Goal: Transaction & Acquisition: Purchase product/service

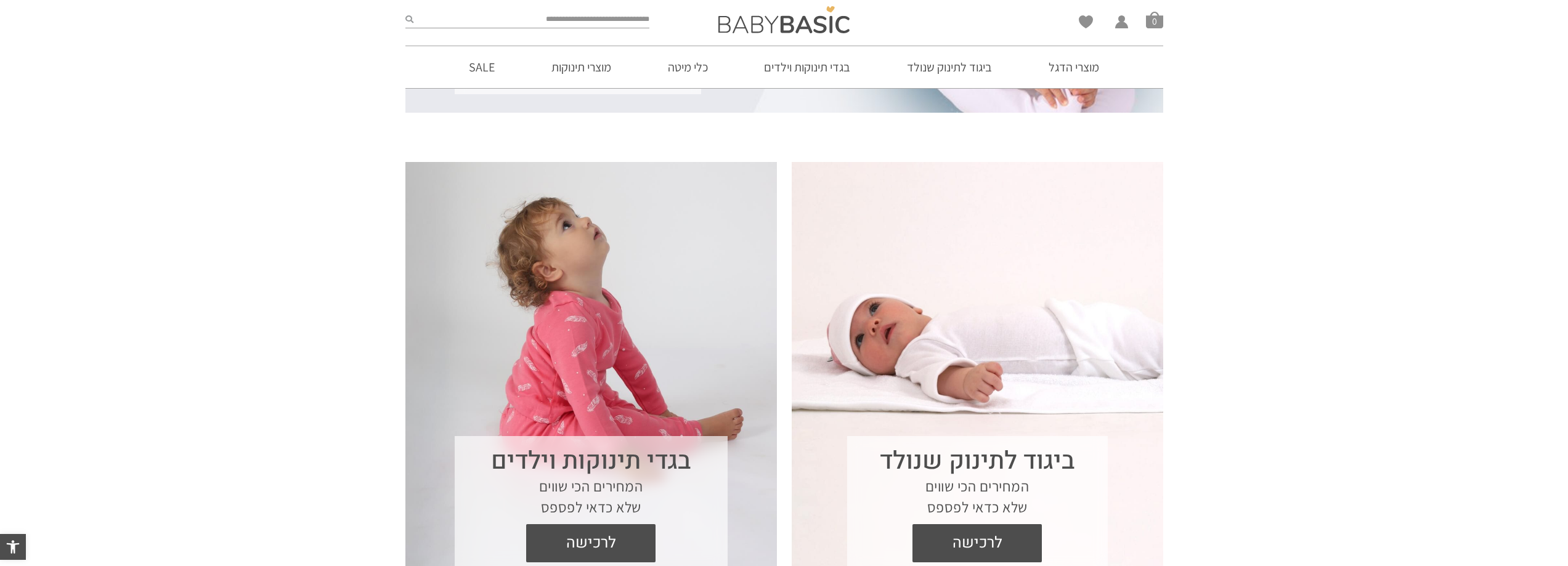
scroll to position [369, 0]
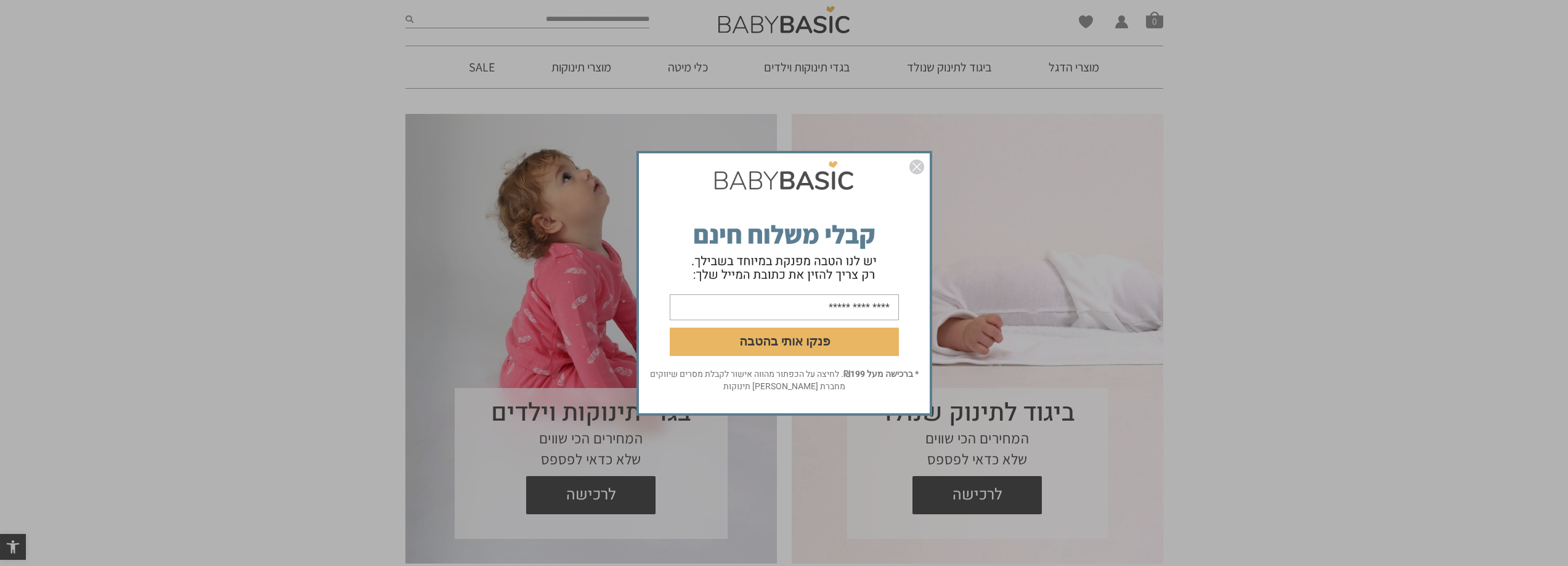
click at [915, 163] on img "סגור" at bounding box center [916, 166] width 15 height 15
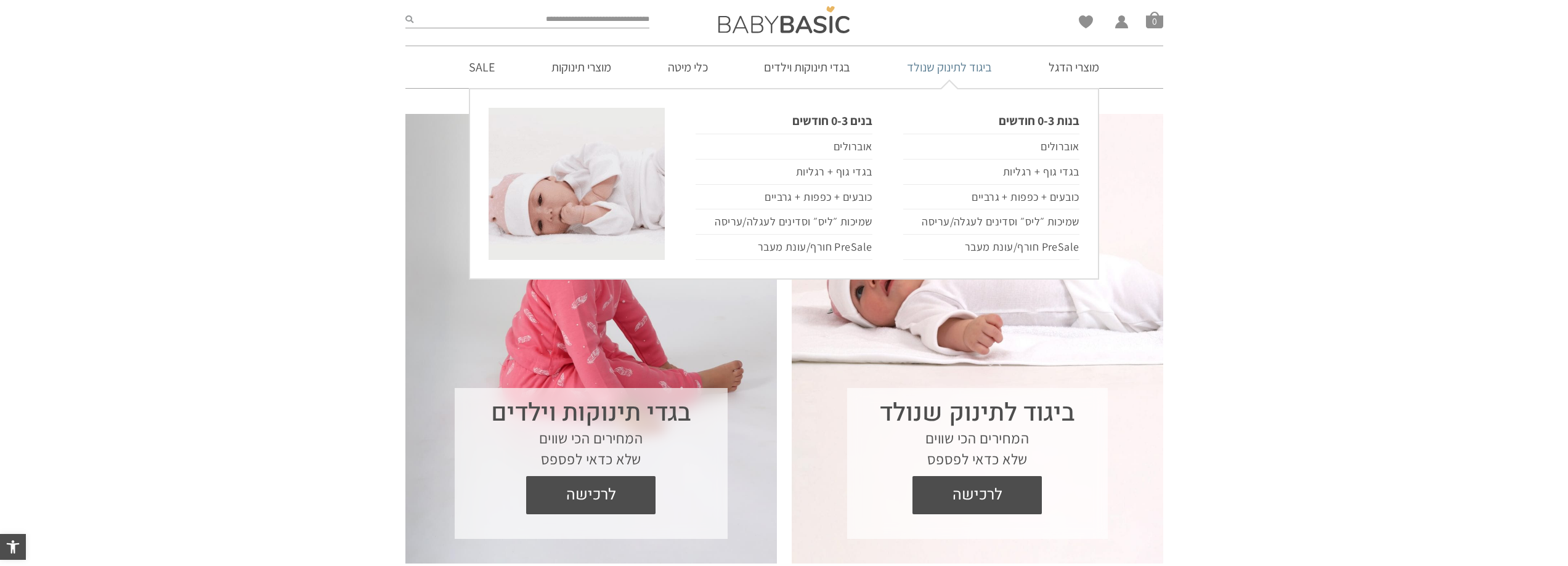
scroll to position [0, 0]
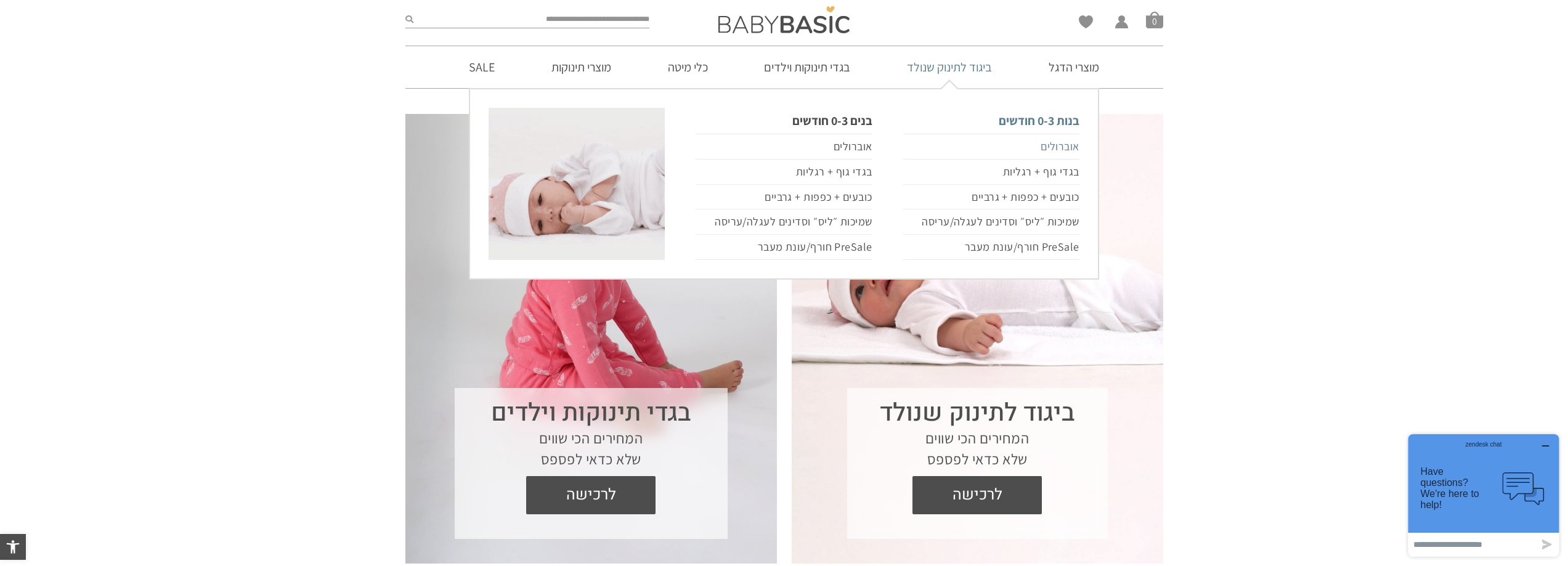
click at [1045, 147] on link "אוברולים" at bounding box center [992, 146] width 176 height 25
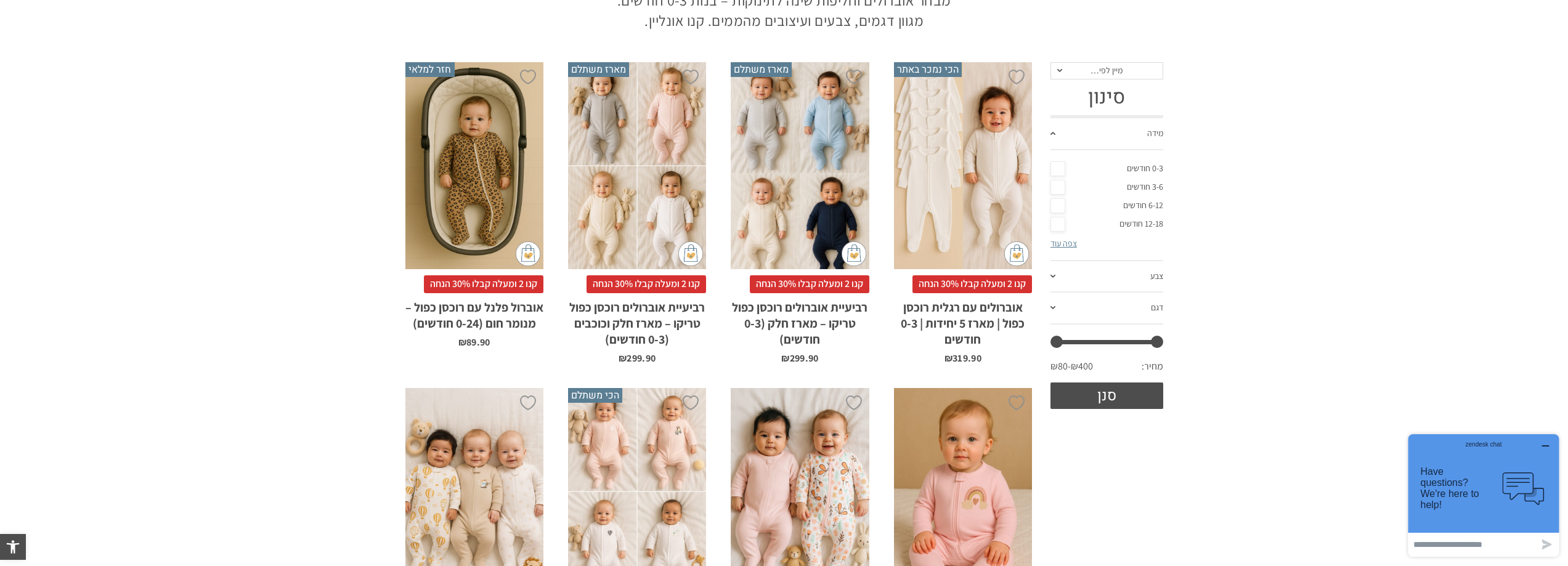
scroll to position [185, 0]
click at [447, 180] on div "x בחירת מידה 0-3m 3-6m 18-24m" at bounding box center [474, 166] width 138 height 208
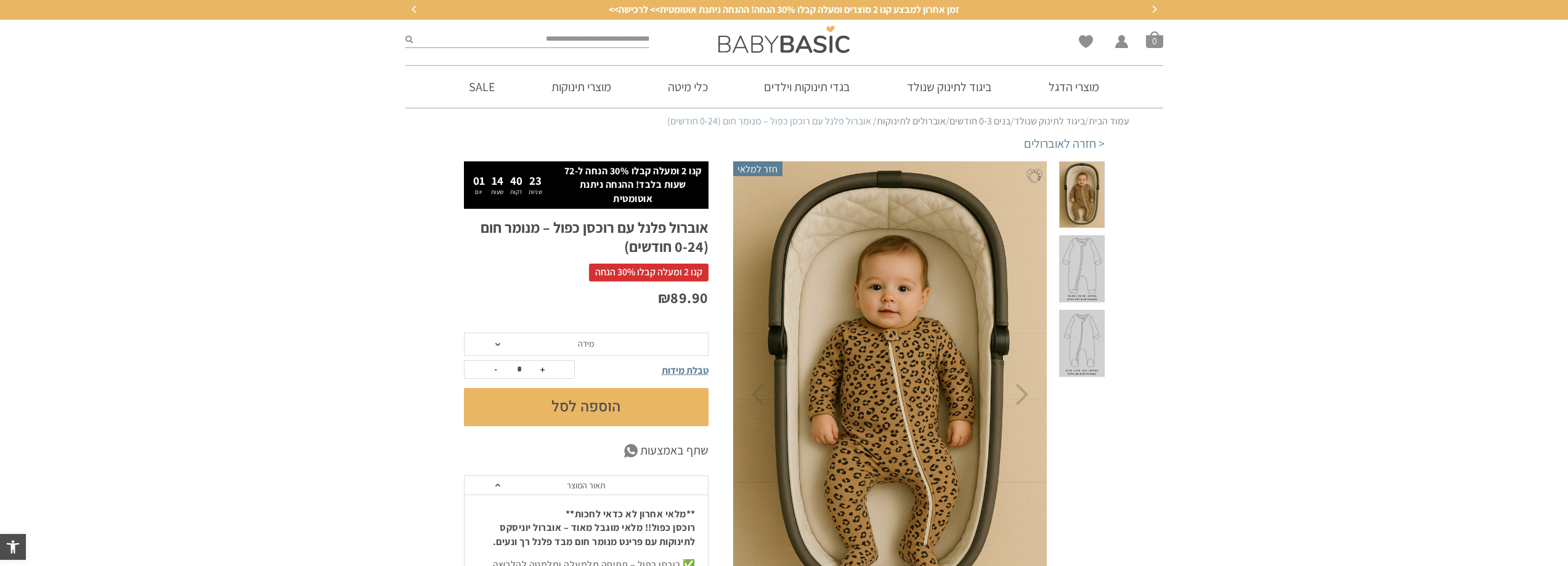
click at [619, 347] on span "מידה" at bounding box center [586, 344] width 245 height 24
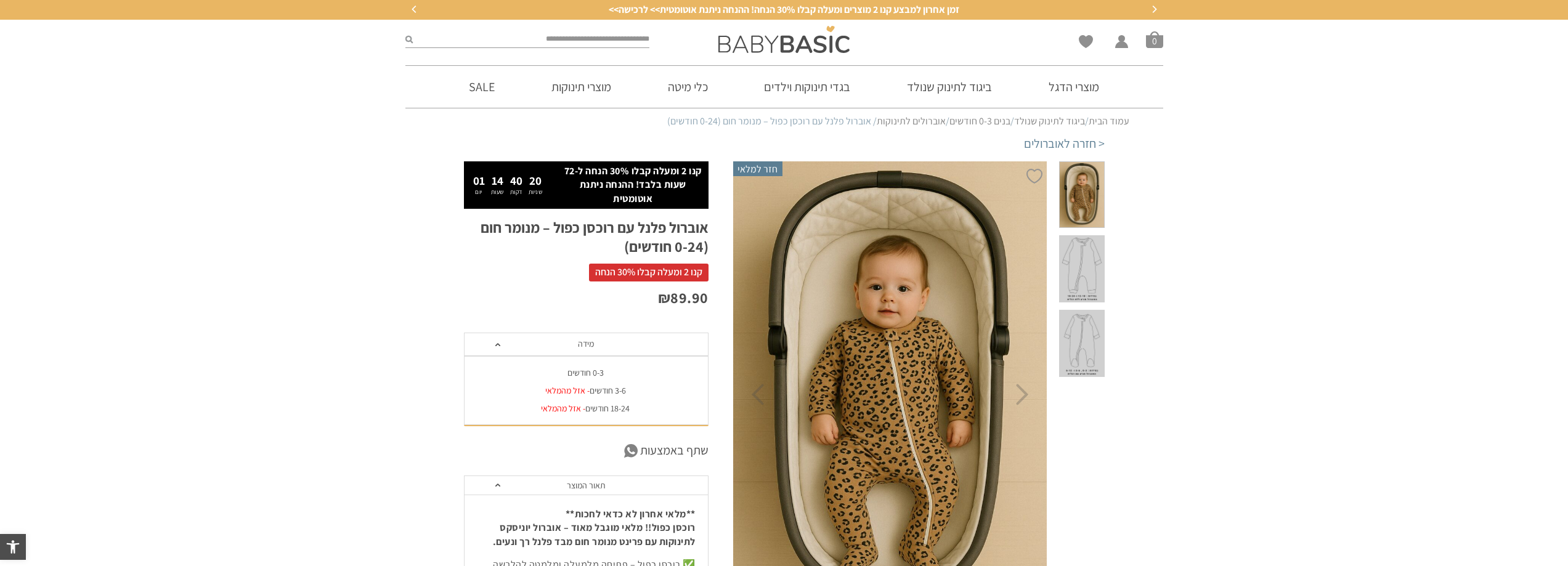
click at [593, 373] on div "0-3 חודשים" at bounding box center [586, 372] width 245 height 11
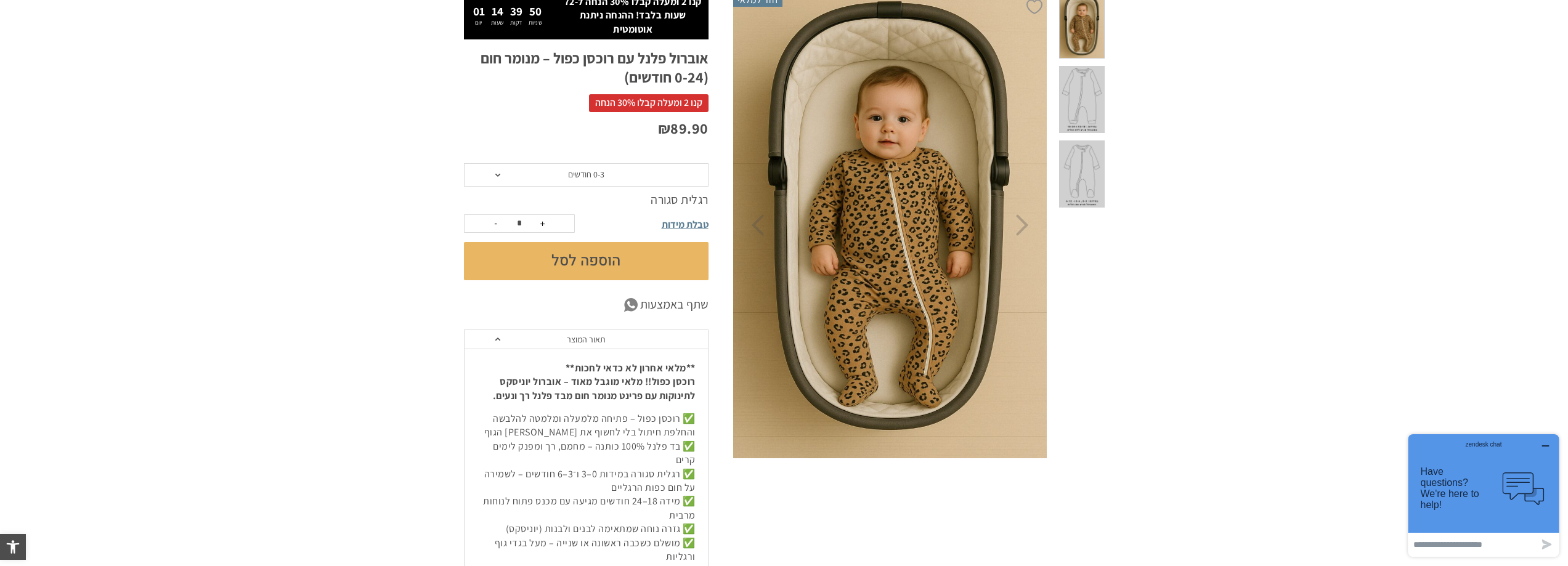
scroll to position [123, 0]
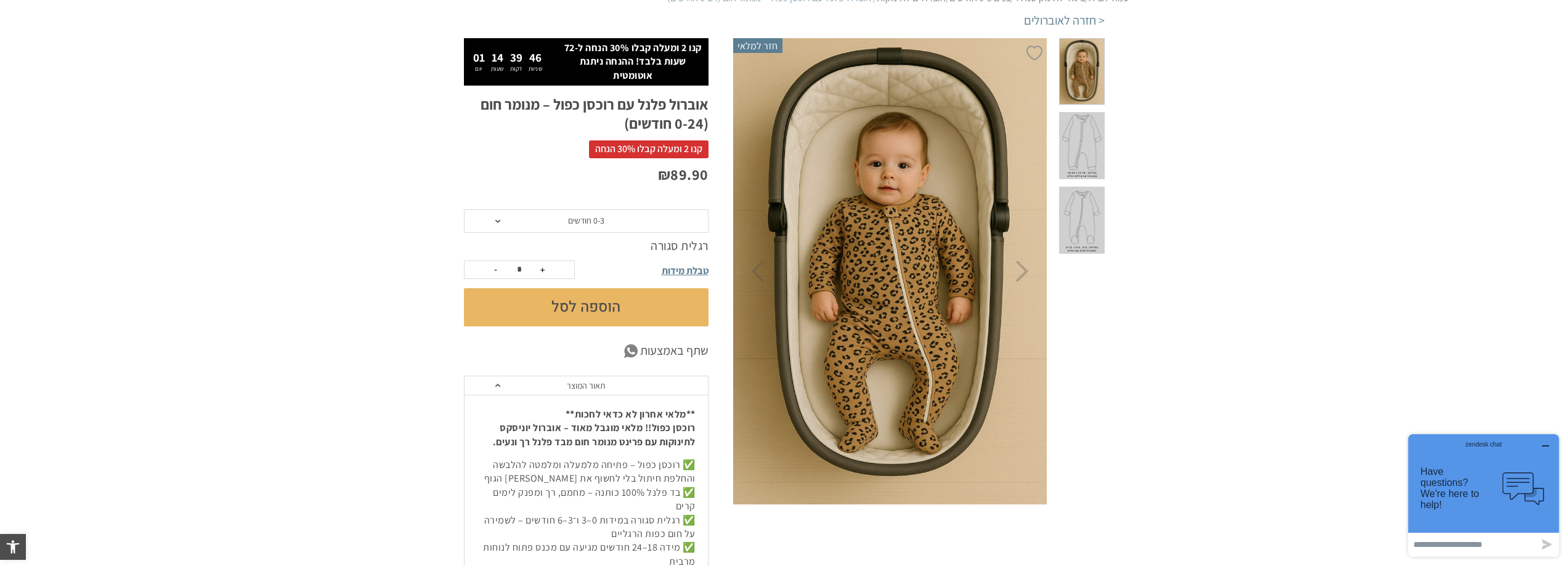
click at [665, 314] on button "הוספה לסל" at bounding box center [586, 307] width 245 height 38
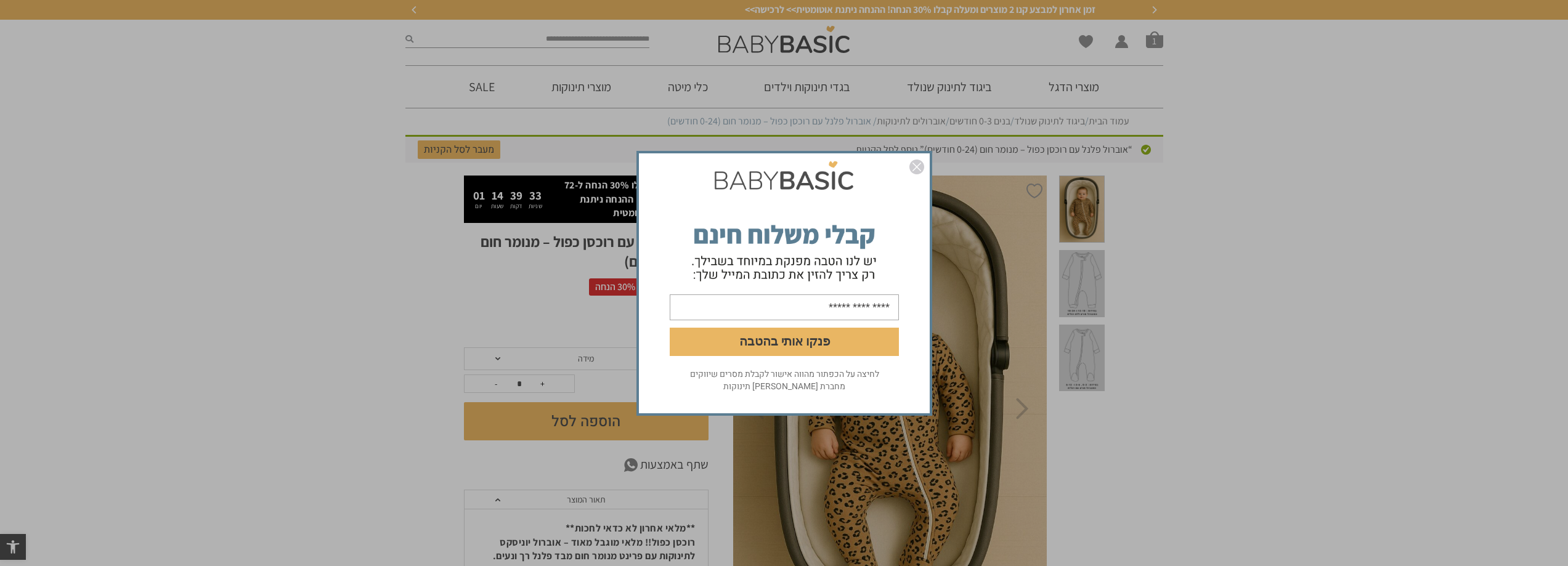
click at [918, 166] on img "סגור" at bounding box center [916, 166] width 15 height 15
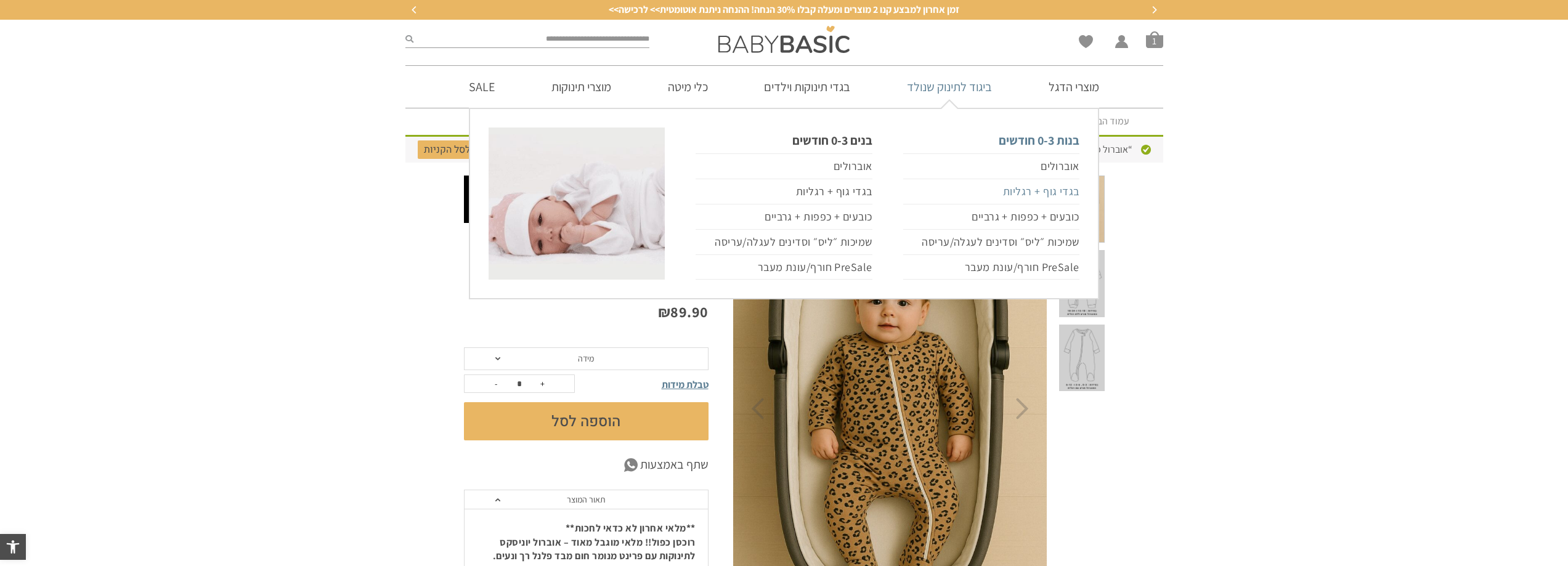
click at [1067, 195] on link "בגדי גוף + רגליות" at bounding box center [992, 192] width 176 height 25
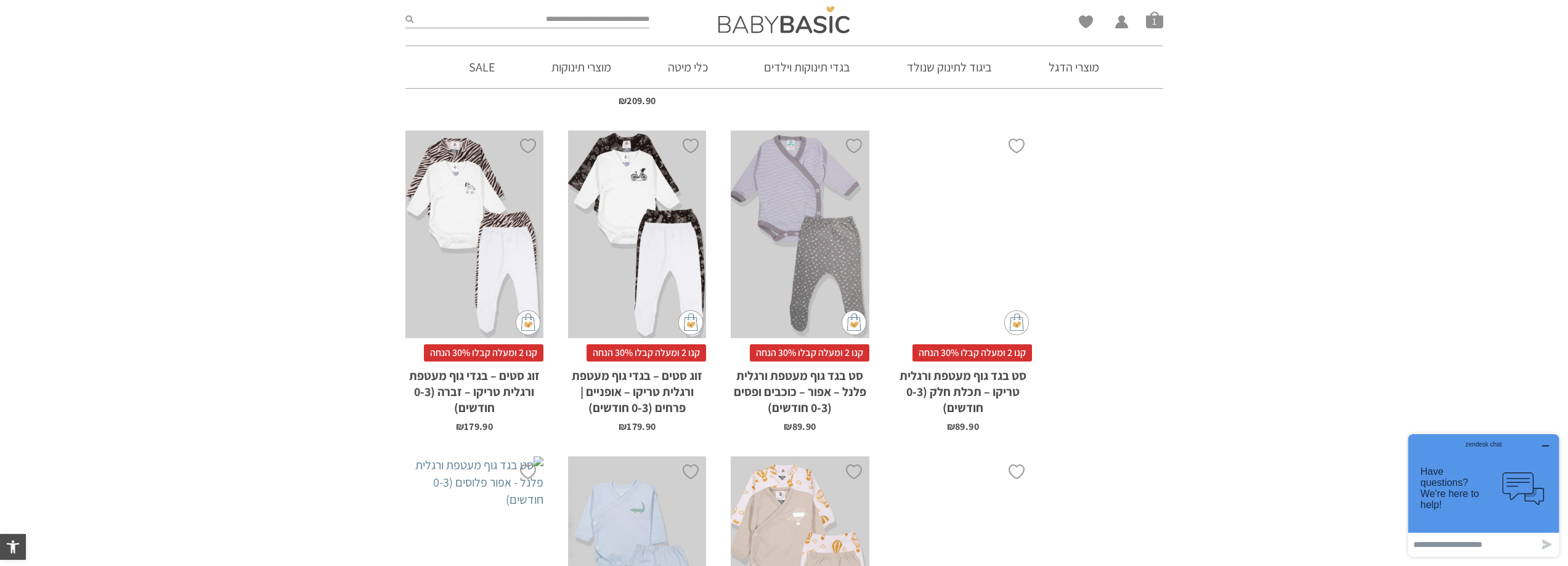
scroll to position [3447, 0]
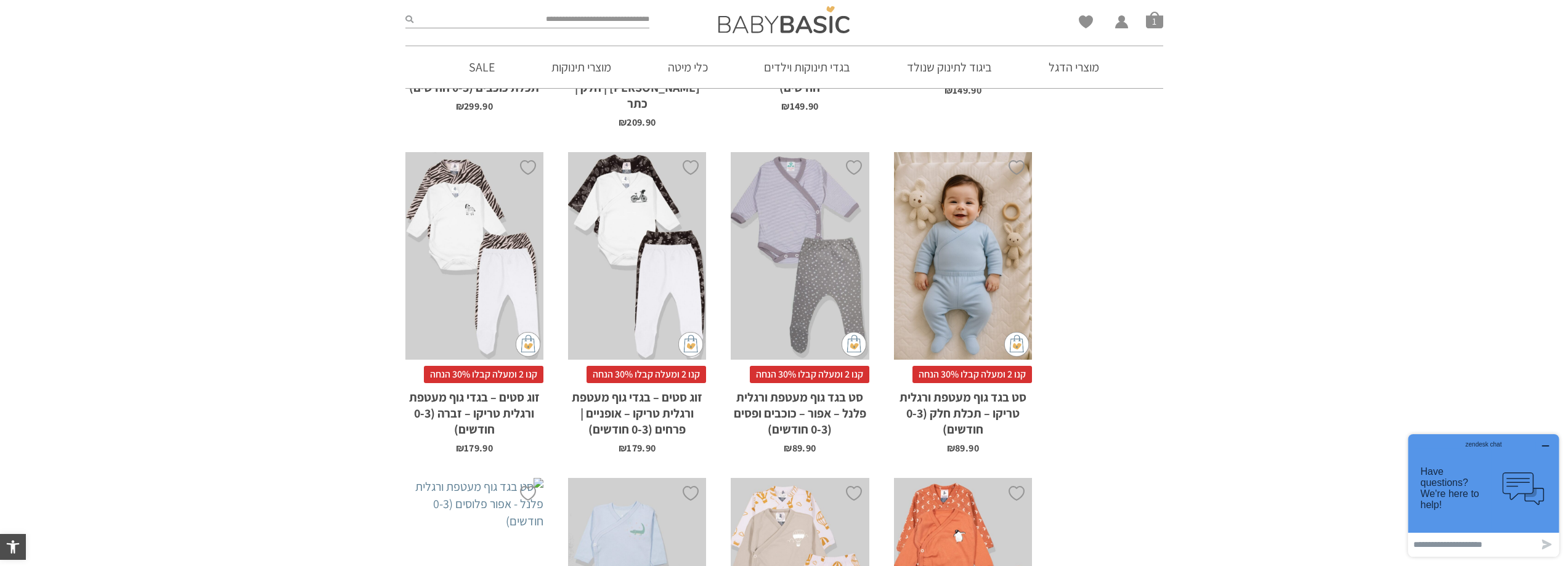
click at [471, 203] on div "x הוספה לסל" at bounding box center [474, 256] width 138 height 208
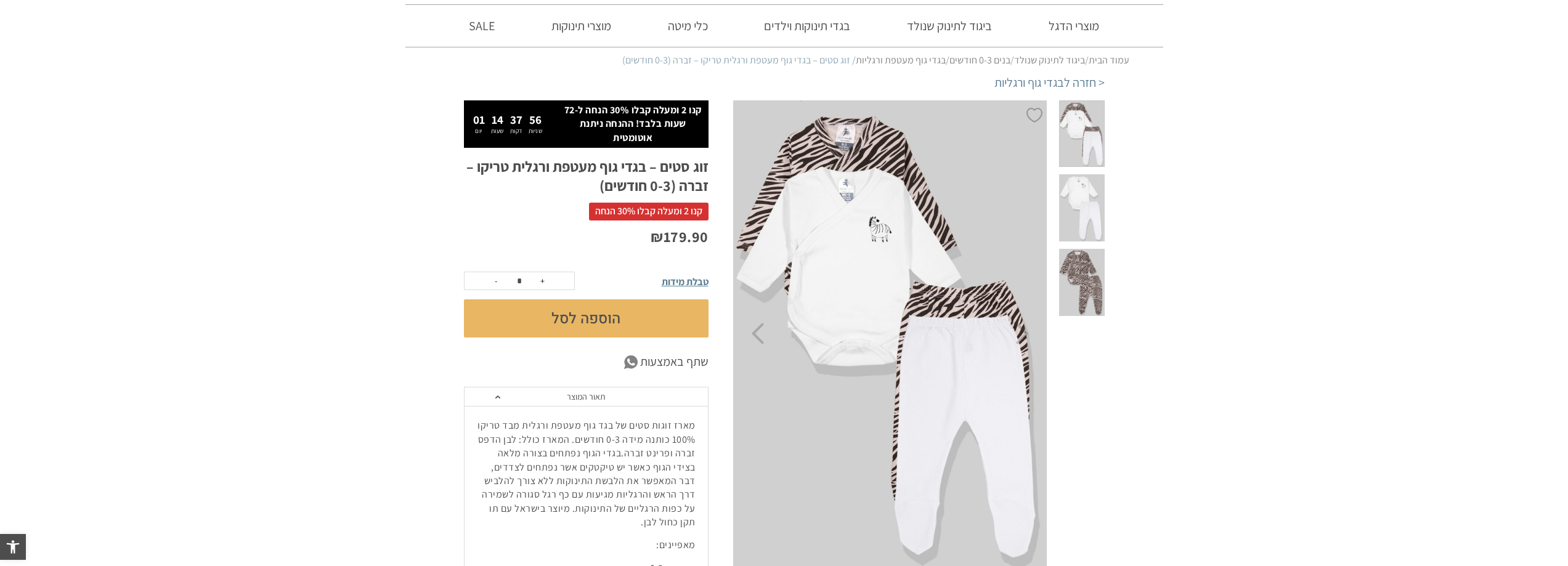
scroll to position [62, 0]
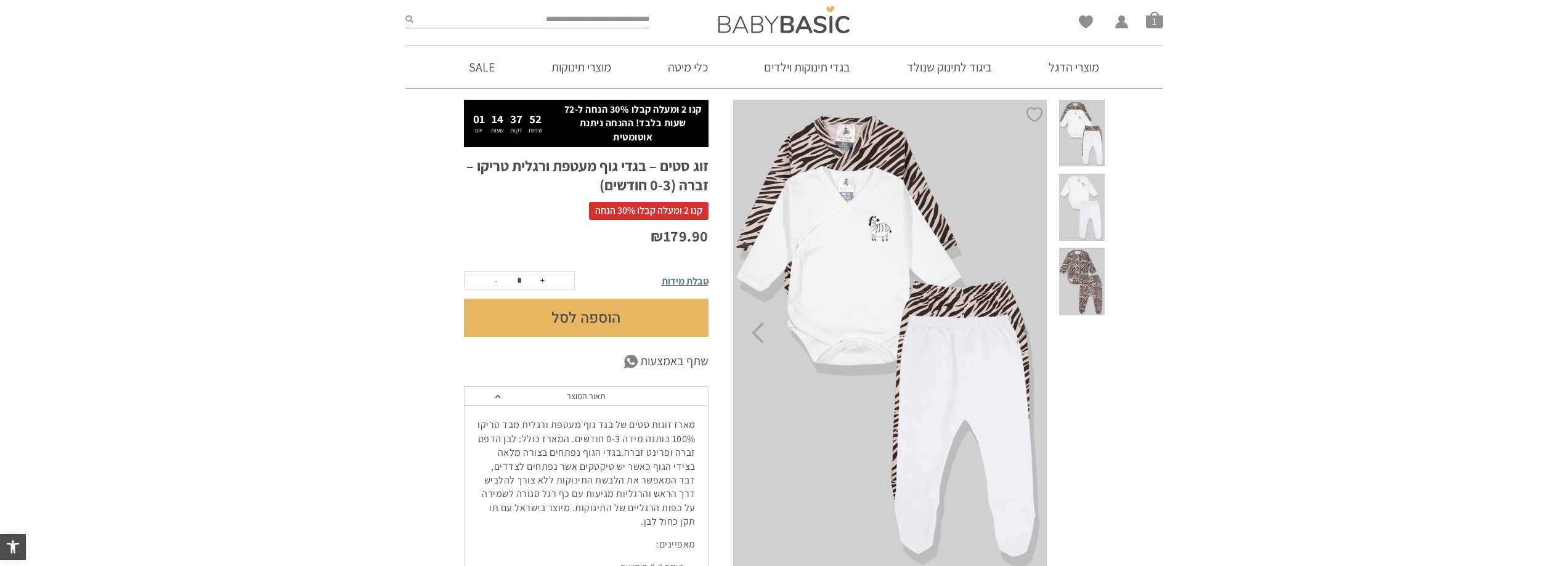
click at [1101, 248] on span at bounding box center [1082, 281] width 45 height 68
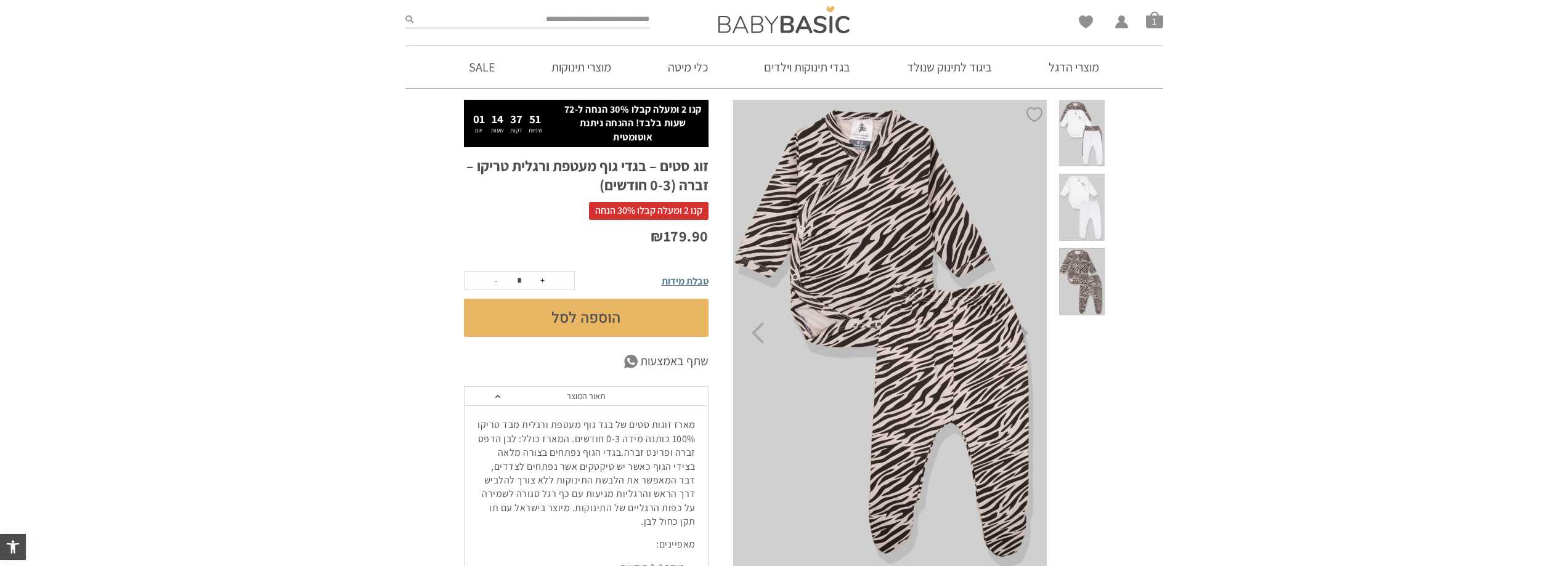
scroll to position [0, 0]
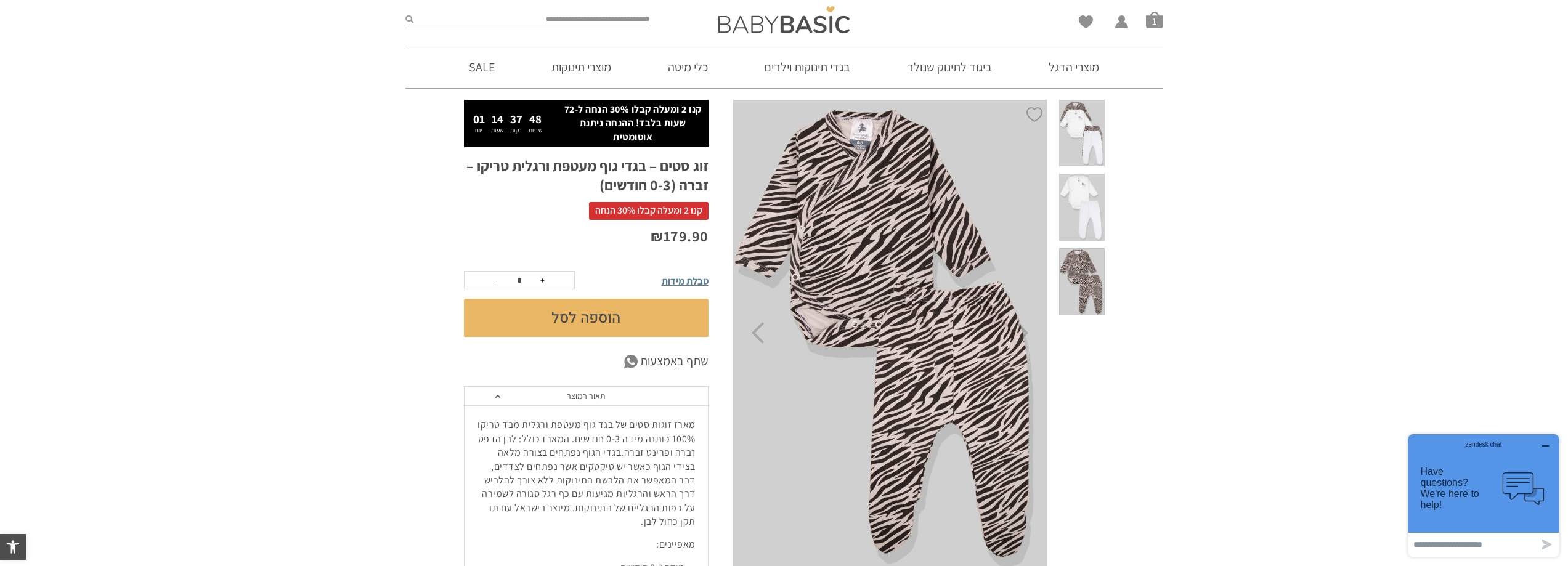
click at [1084, 177] on span at bounding box center [1082, 207] width 45 height 68
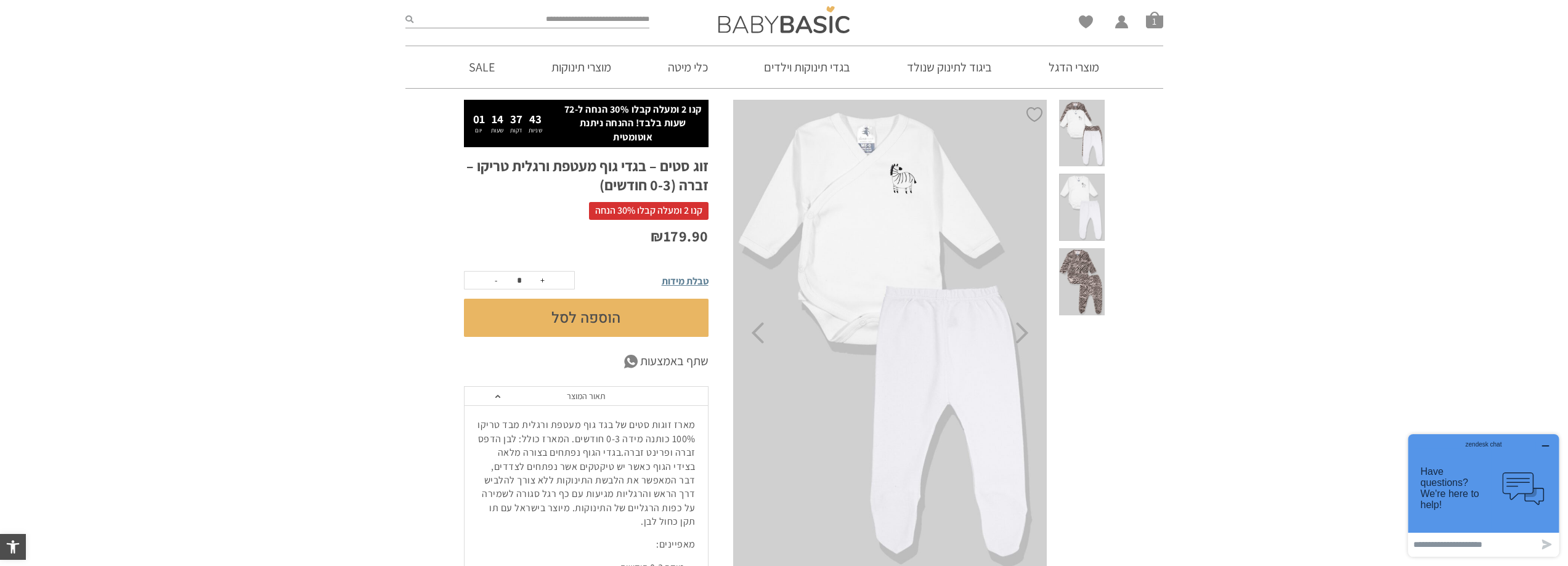
click at [1079, 251] on span at bounding box center [1082, 281] width 45 height 68
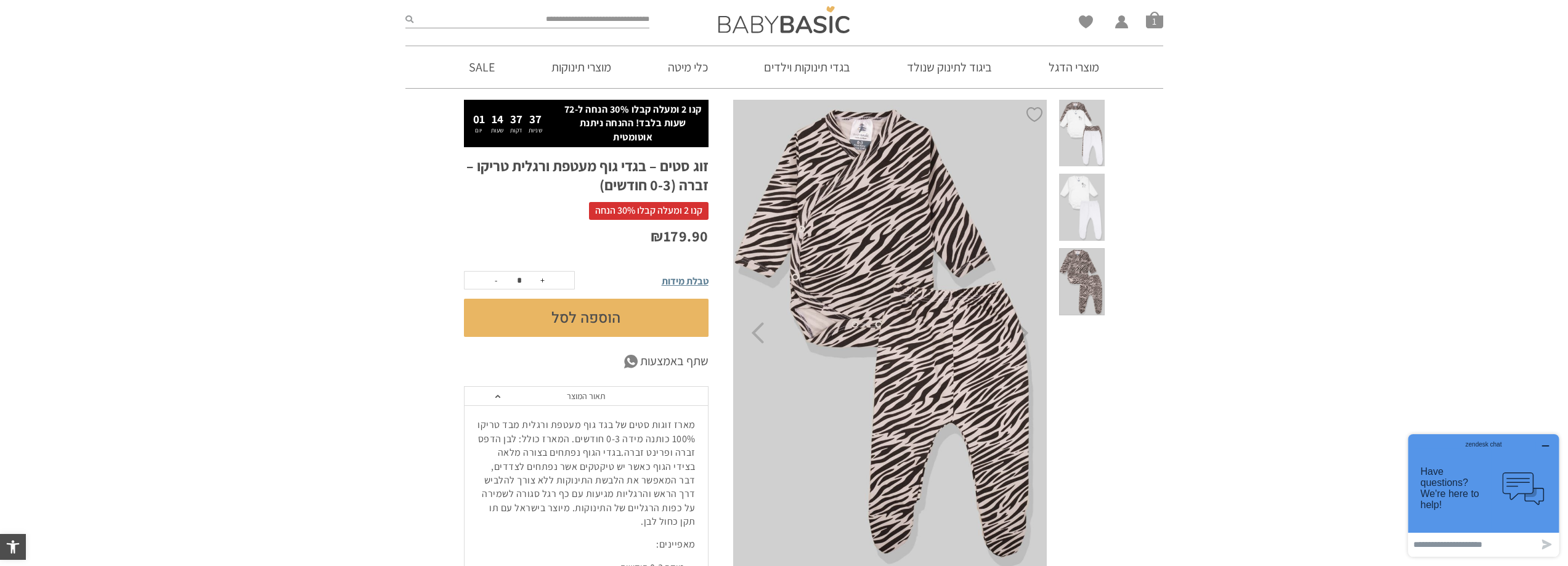
click at [518, 314] on button "הוספה לסל" at bounding box center [586, 317] width 245 height 38
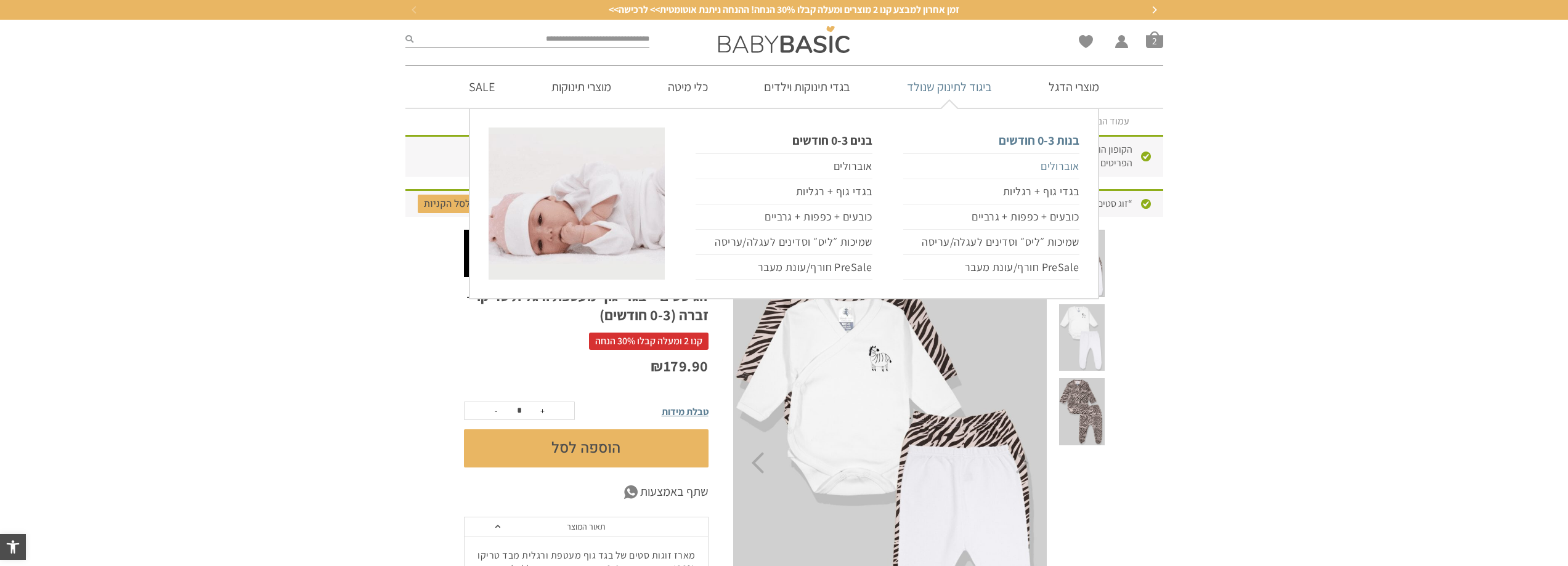
click at [1050, 161] on link "אוברולים" at bounding box center [992, 166] width 176 height 25
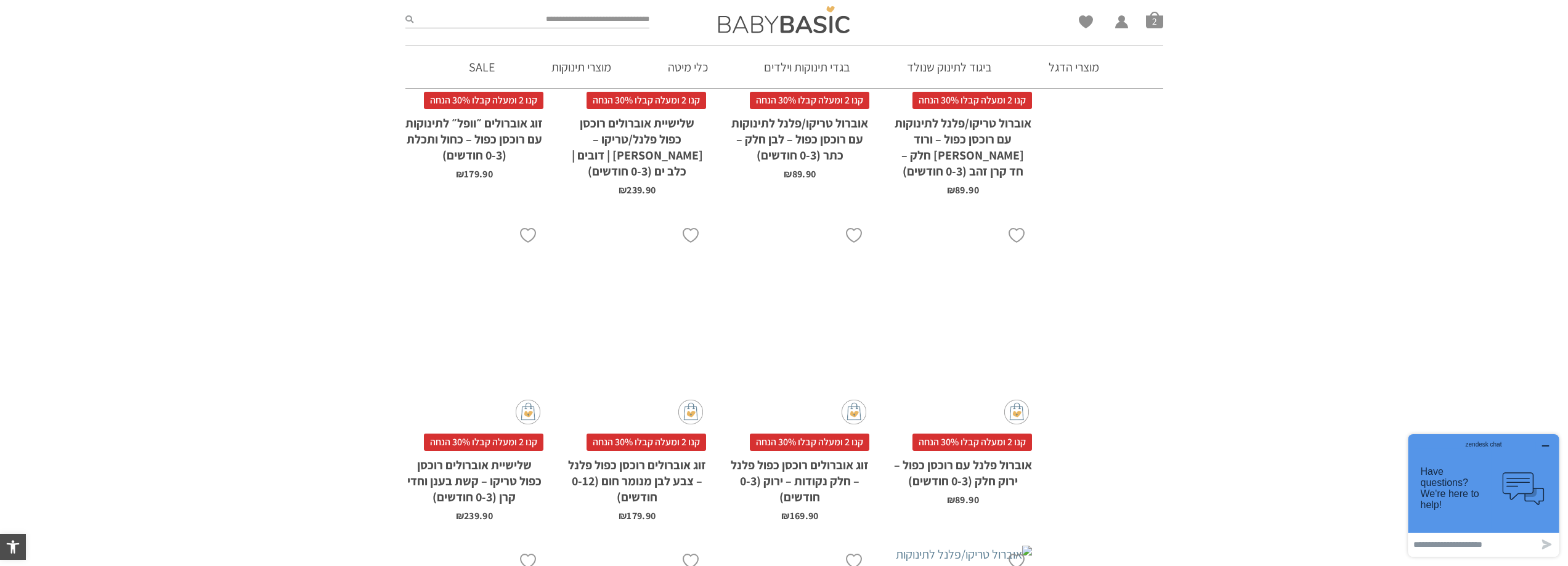
scroll to position [2093, 0]
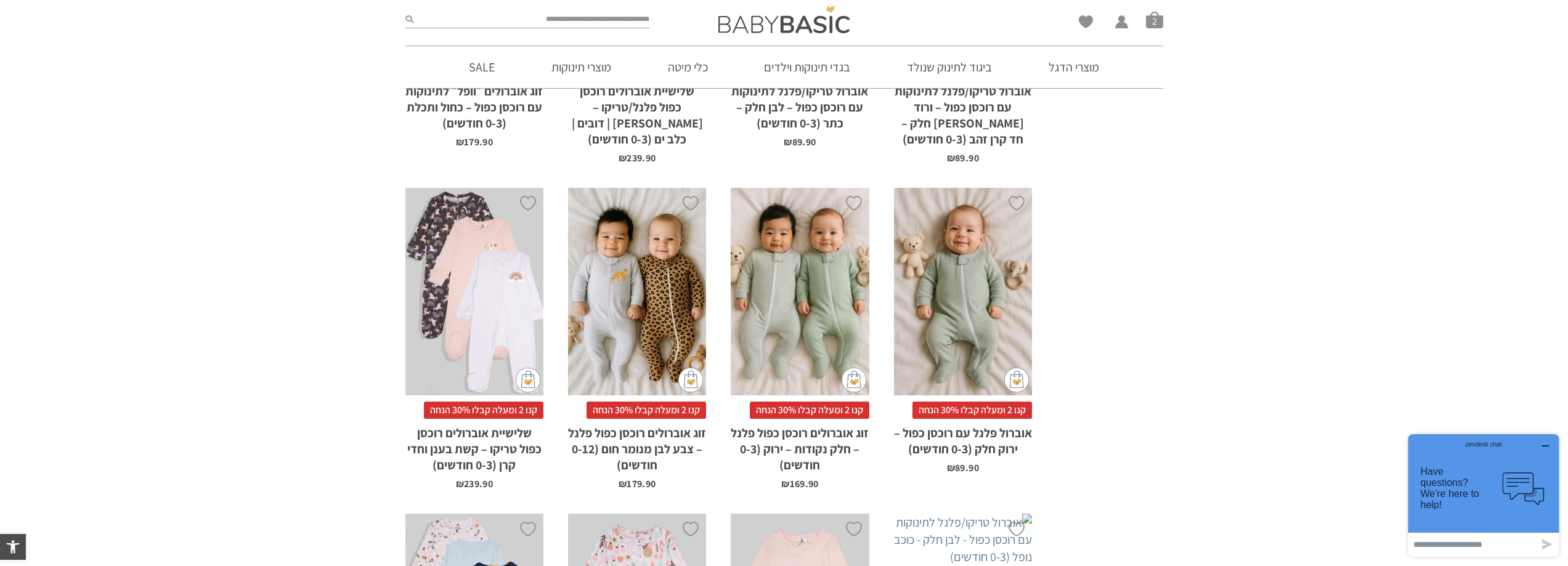
click at [833, 273] on div "x הוספה לסל" at bounding box center [800, 292] width 138 height 208
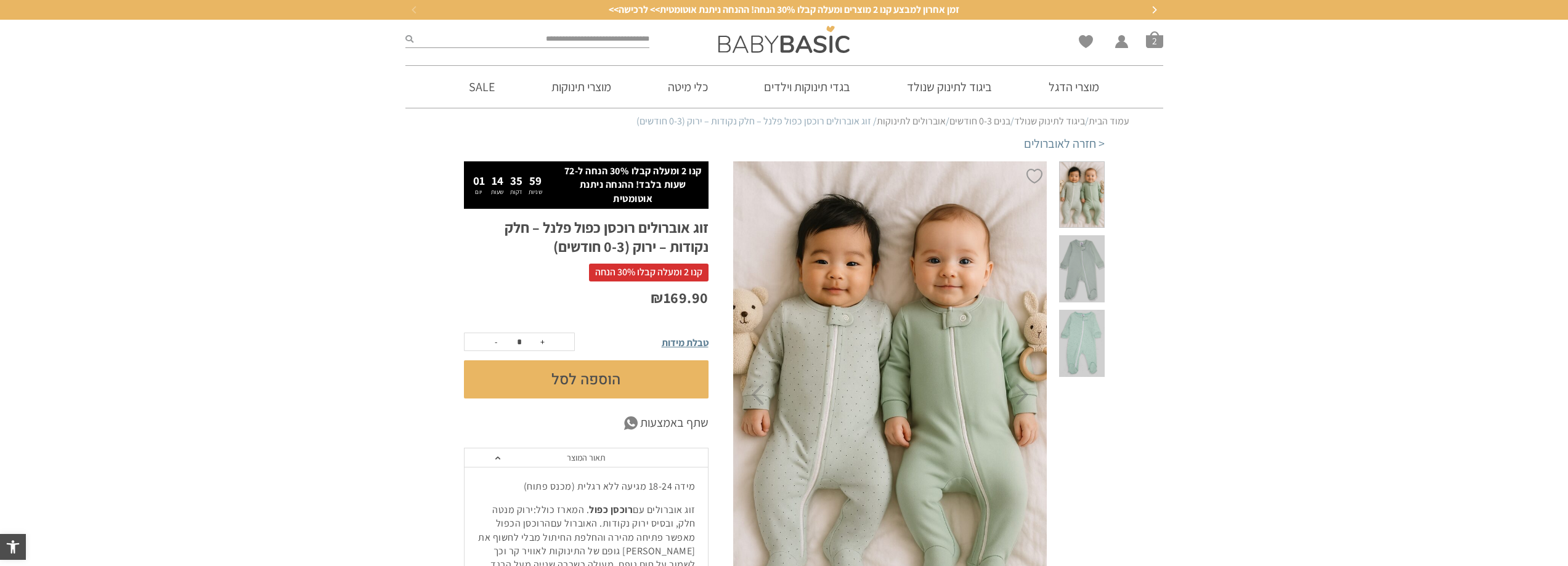
click at [1077, 259] on span at bounding box center [1082, 268] width 45 height 68
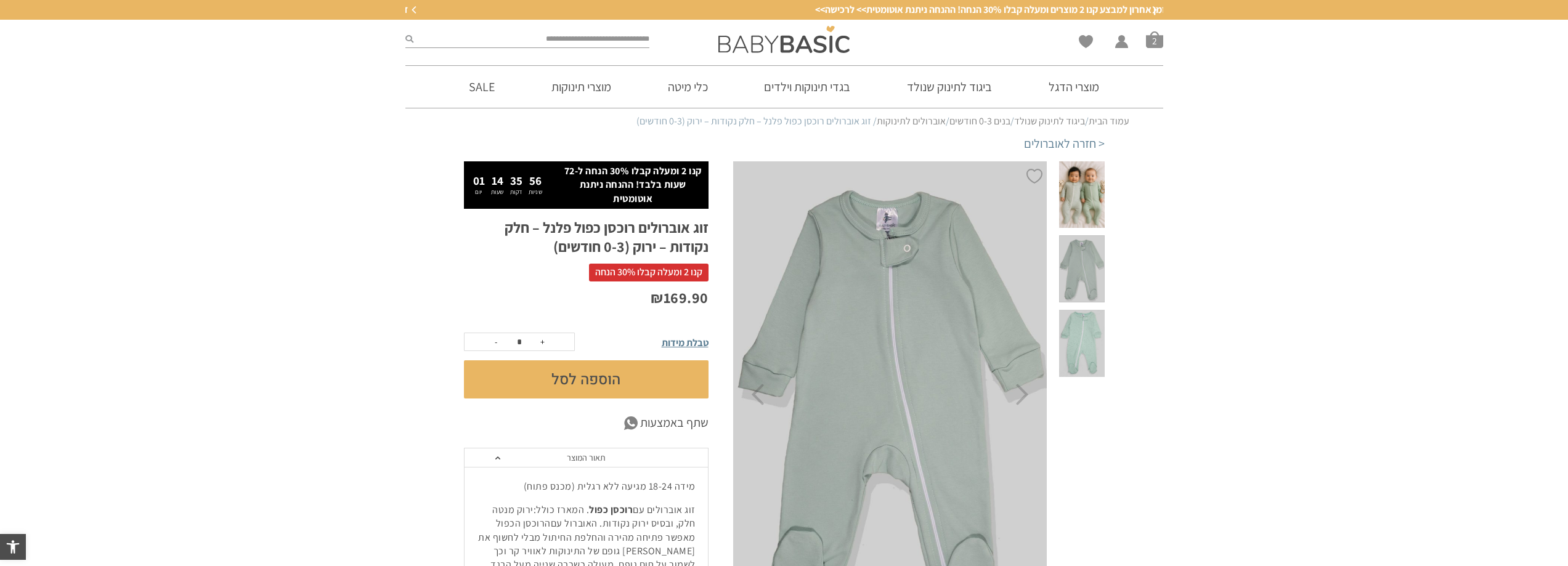
click at [1085, 337] on div at bounding box center [1081, 395] width 66 height 466
click at [1094, 309] on span at bounding box center [1082, 343] width 45 height 68
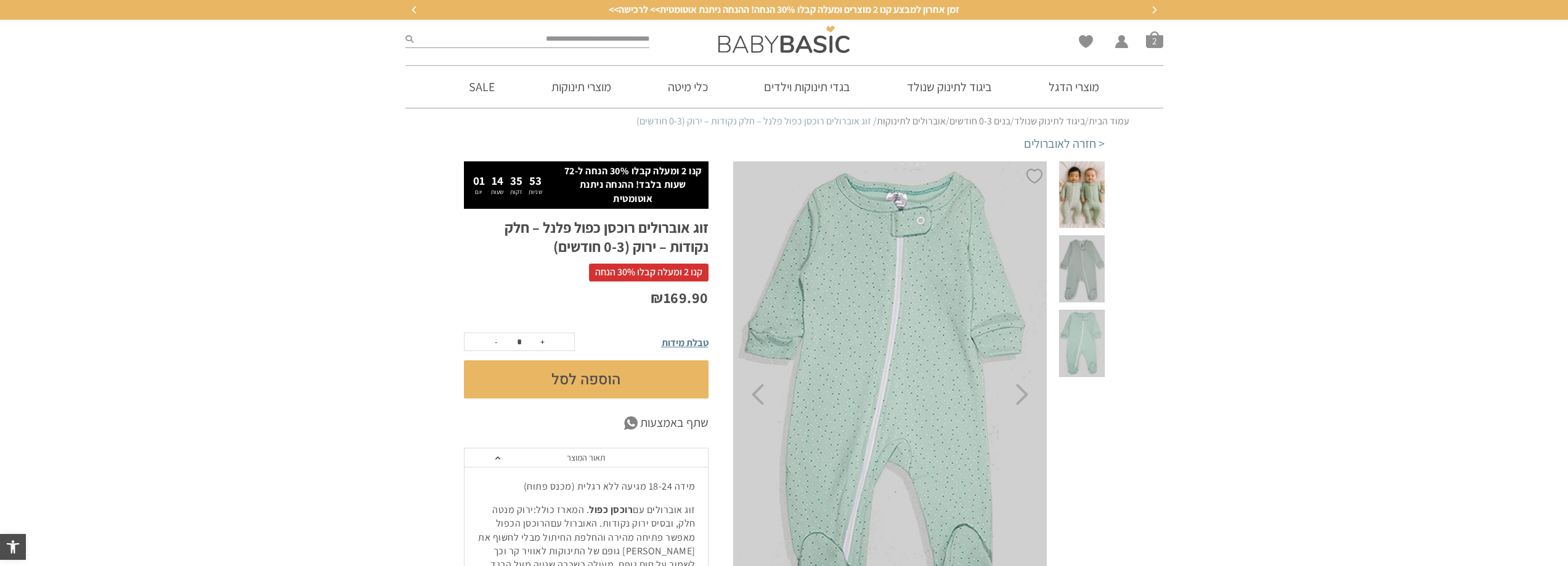
click at [1096, 246] on span at bounding box center [1082, 268] width 45 height 68
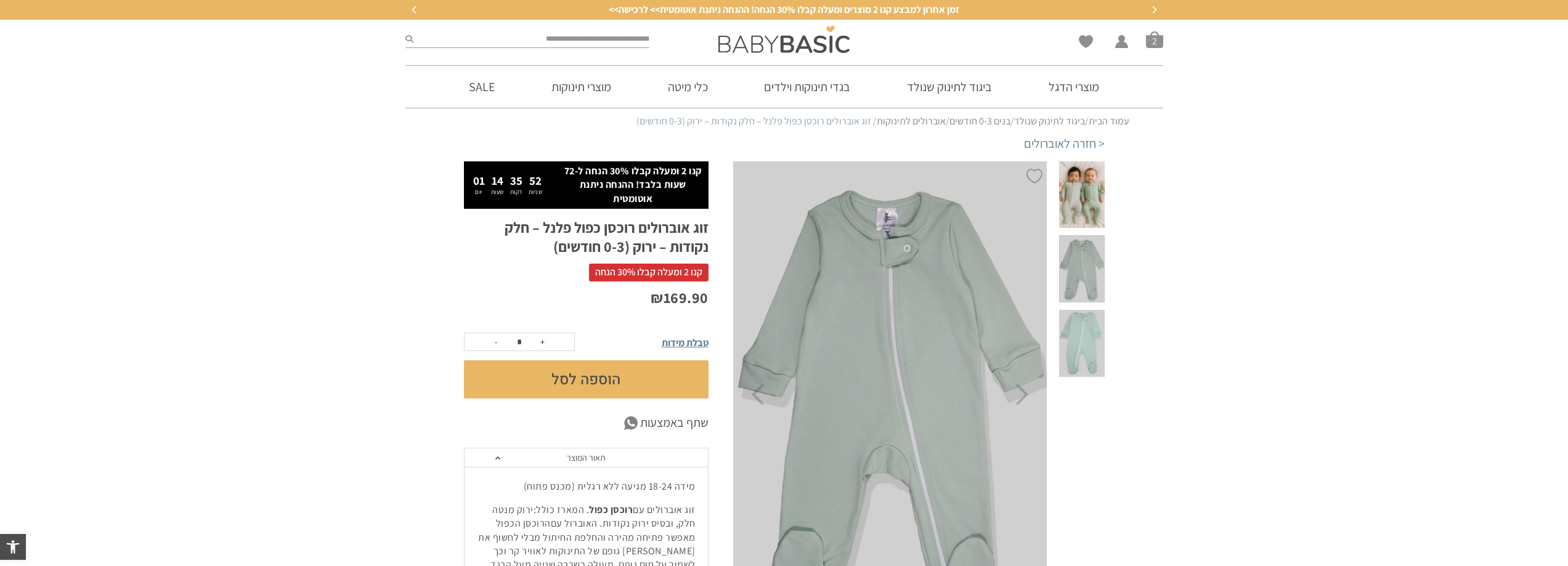
click at [1096, 180] on span at bounding box center [1082, 195] width 45 height 68
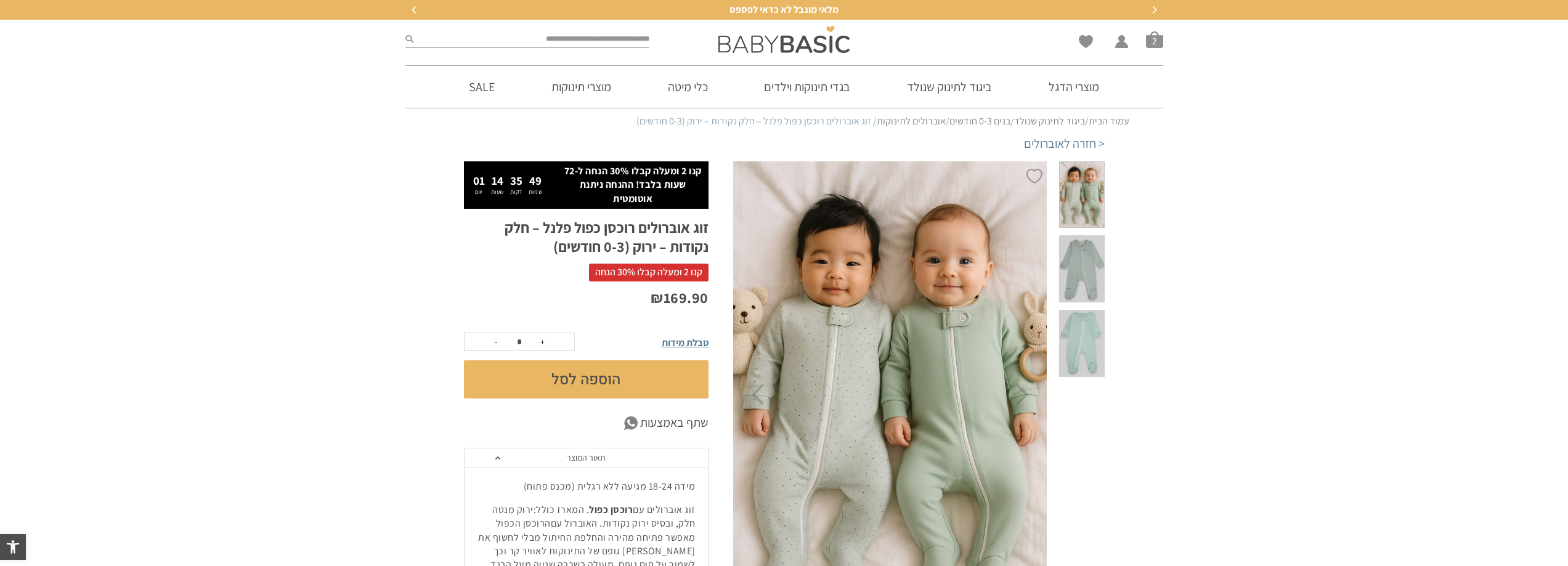
click at [1087, 236] on span at bounding box center [1082, 268] width 45 height 68
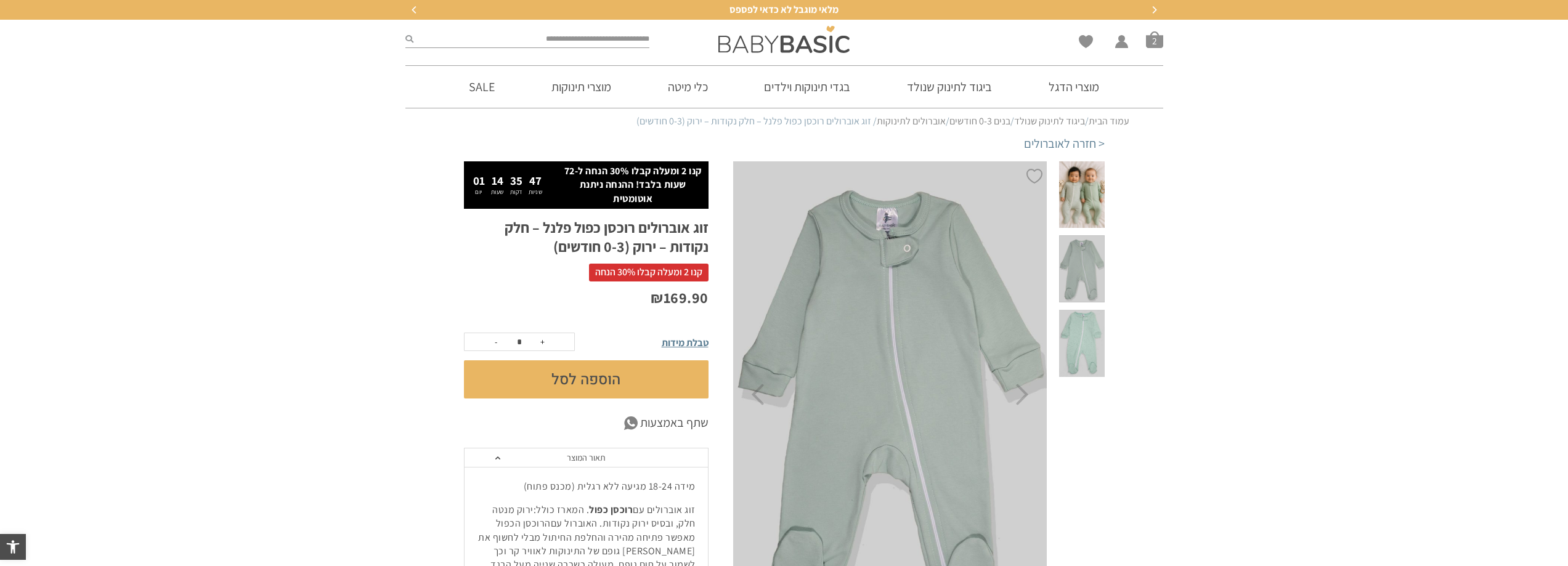
click at [1081, 309] on span at bounding box center [1082, 343] width 45 height 68
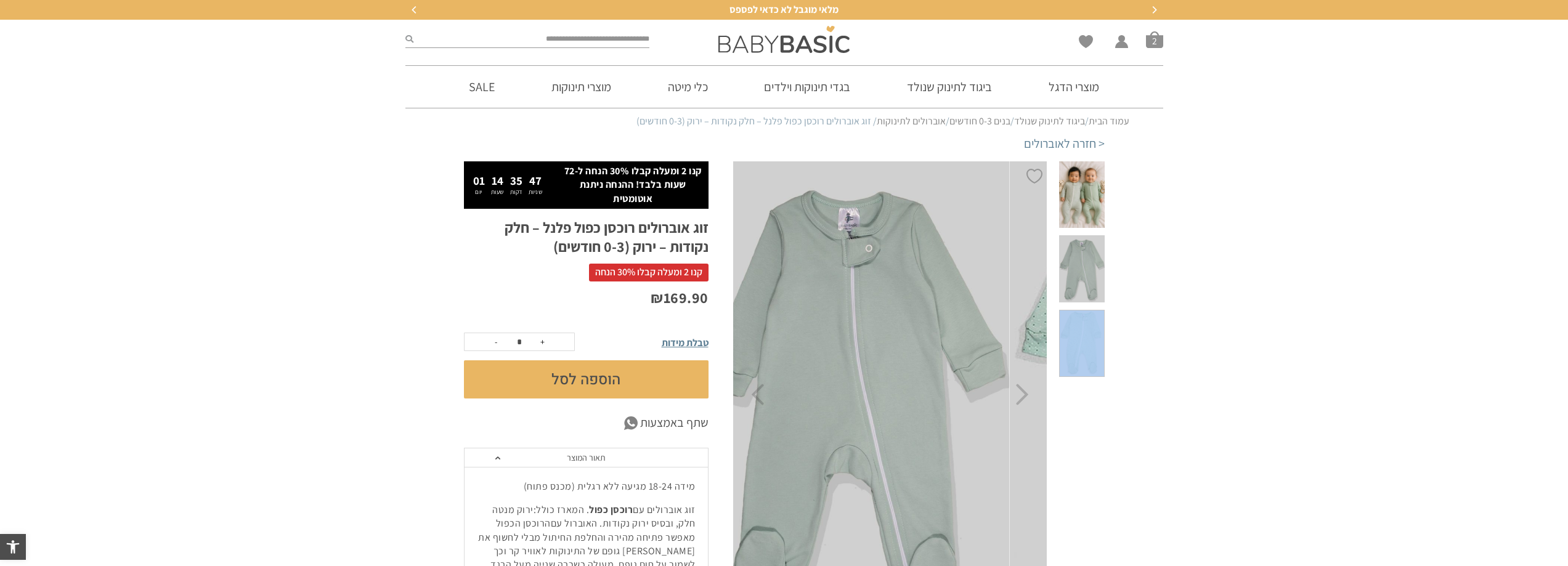
click at [1081, 309] on span at bounding box center [1082, 343] width 45 height 68
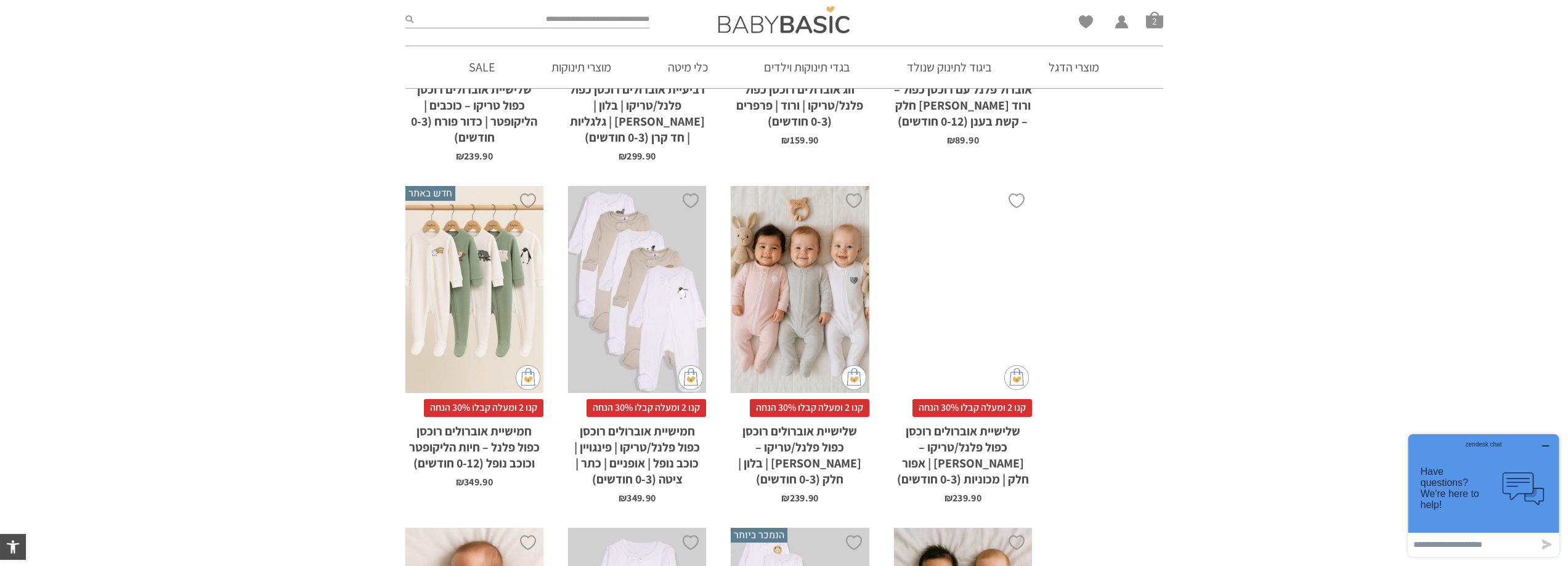
scroll to position [677, 0]
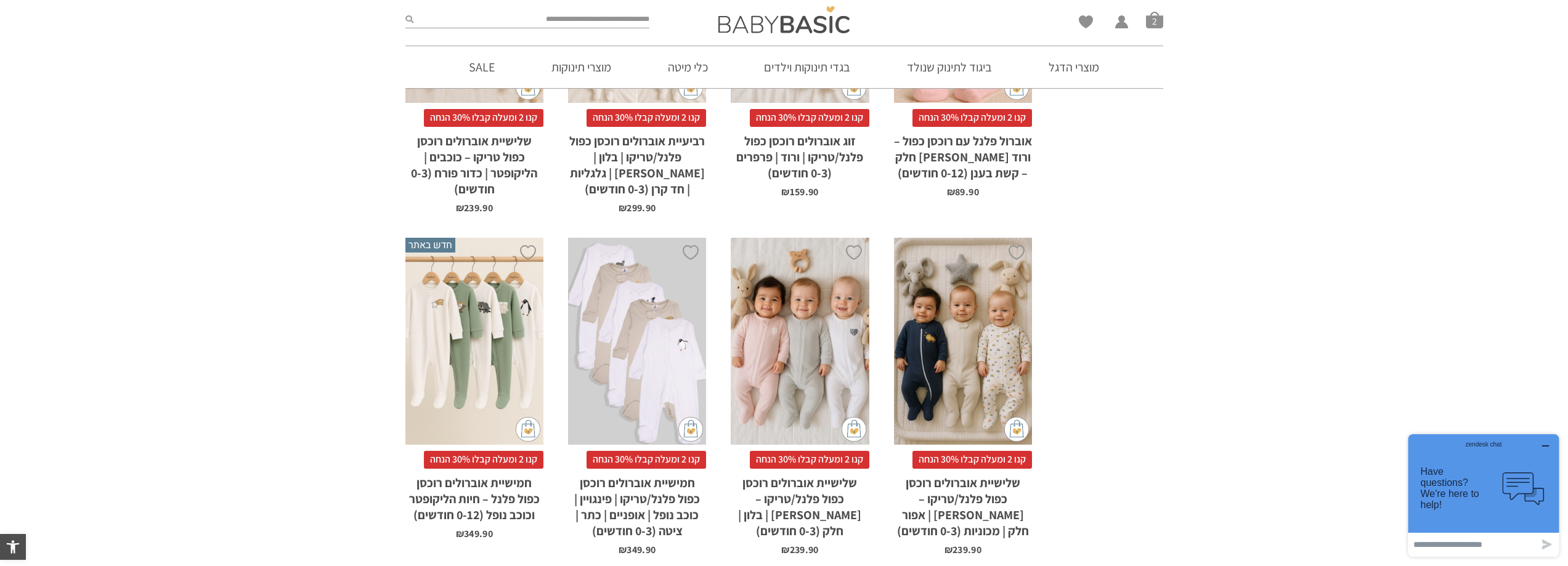
click at [843, 315] on div "x בחירת סוג בד טריקו (עונת מעבר/קיץ) פלנל (חורף)" at bounding box center [800, 342] width 138 height 208
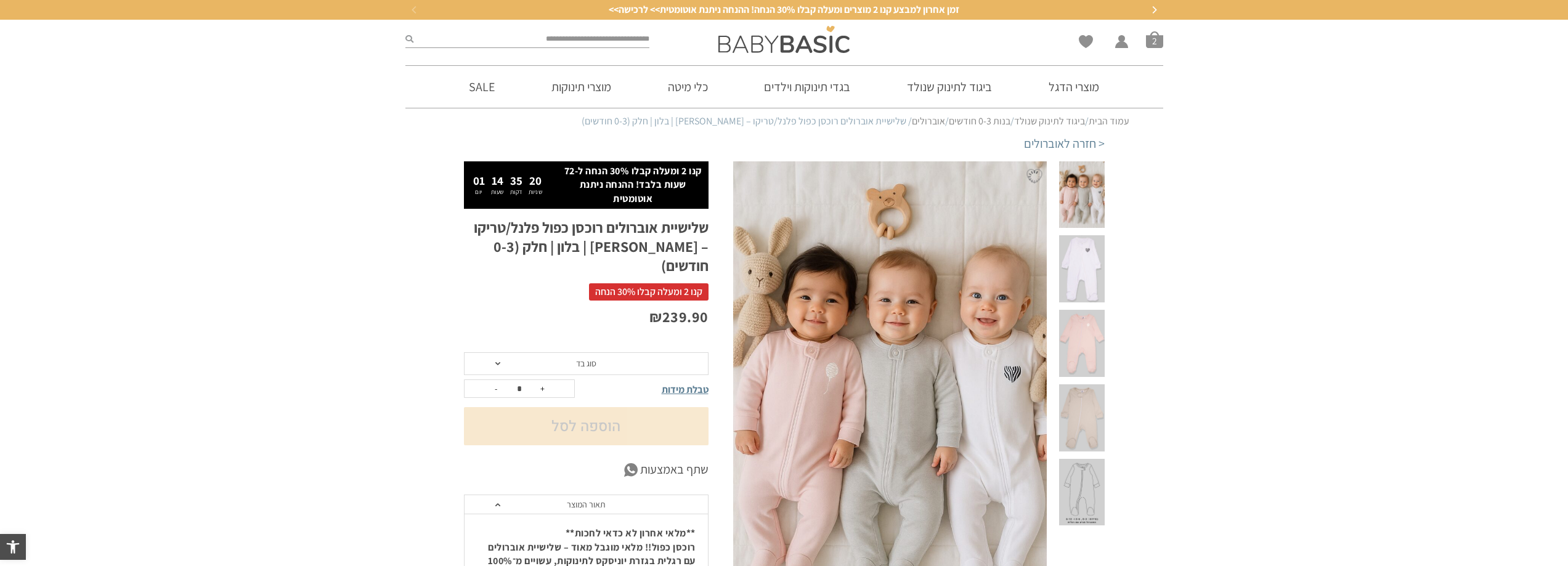
click at [1086, 259] on span at bounding box center [1082, 268] width 45 height 68
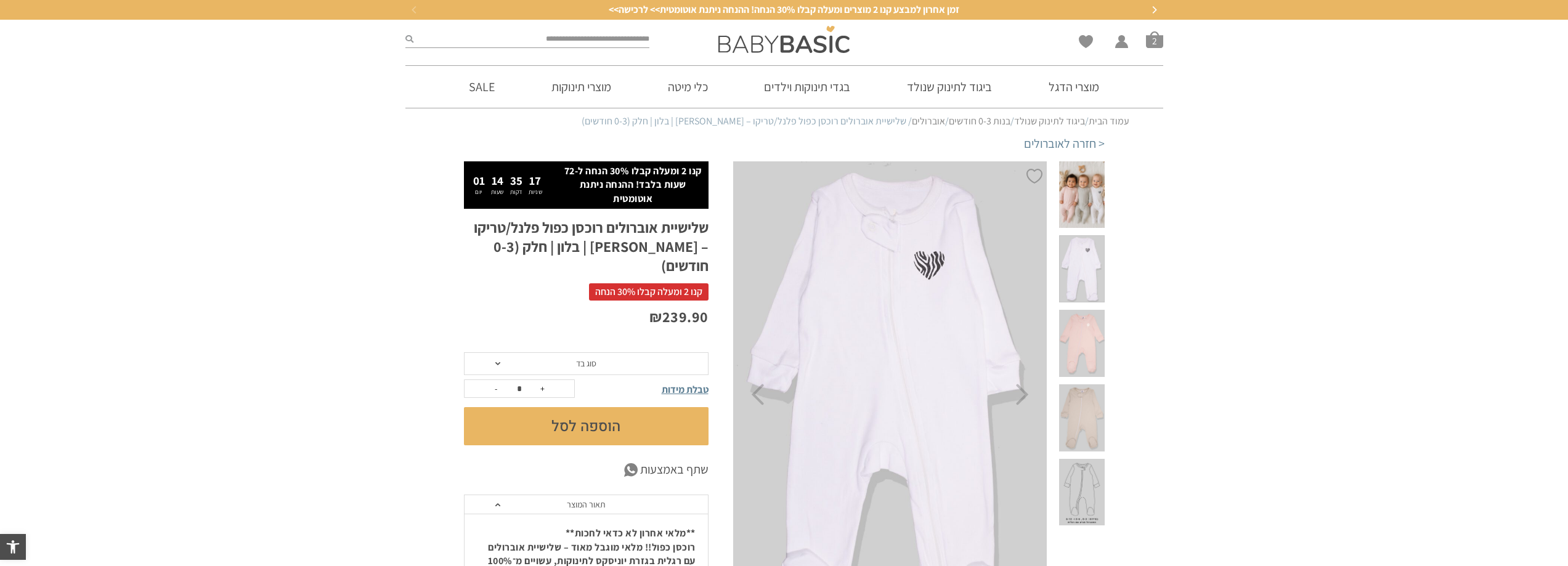
click at [1081, 314] on span at bounding box center [1082, 343] width 45 height 68
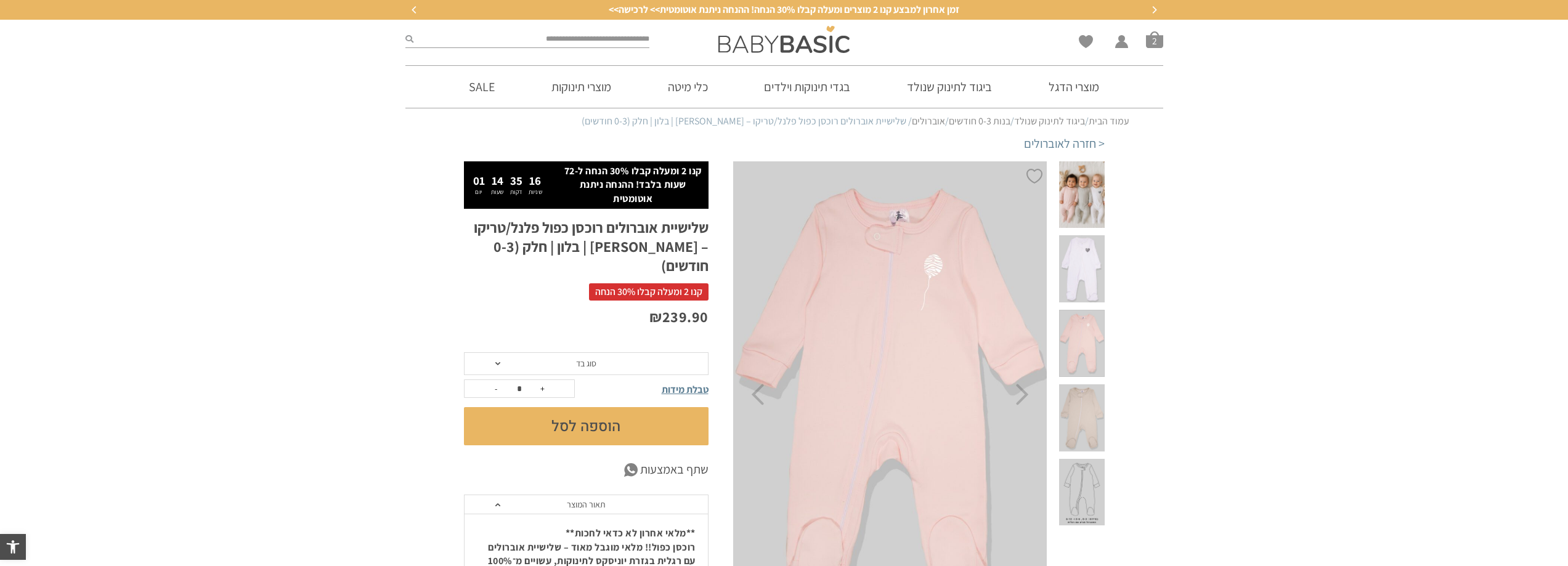
click at [1085, 384] on span at bounding box center [1082, 417] width 45 height 68
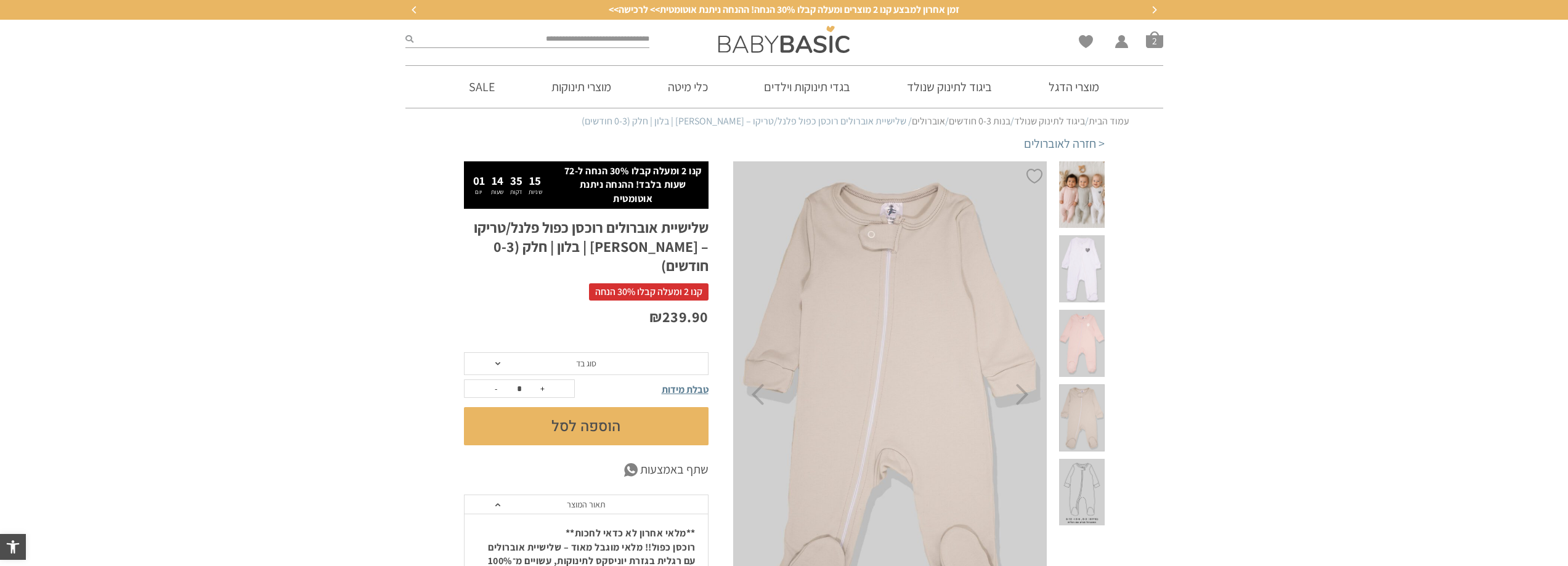
click at [1082, 458] on span at bounding box center [1082, 492] width 45 height 68
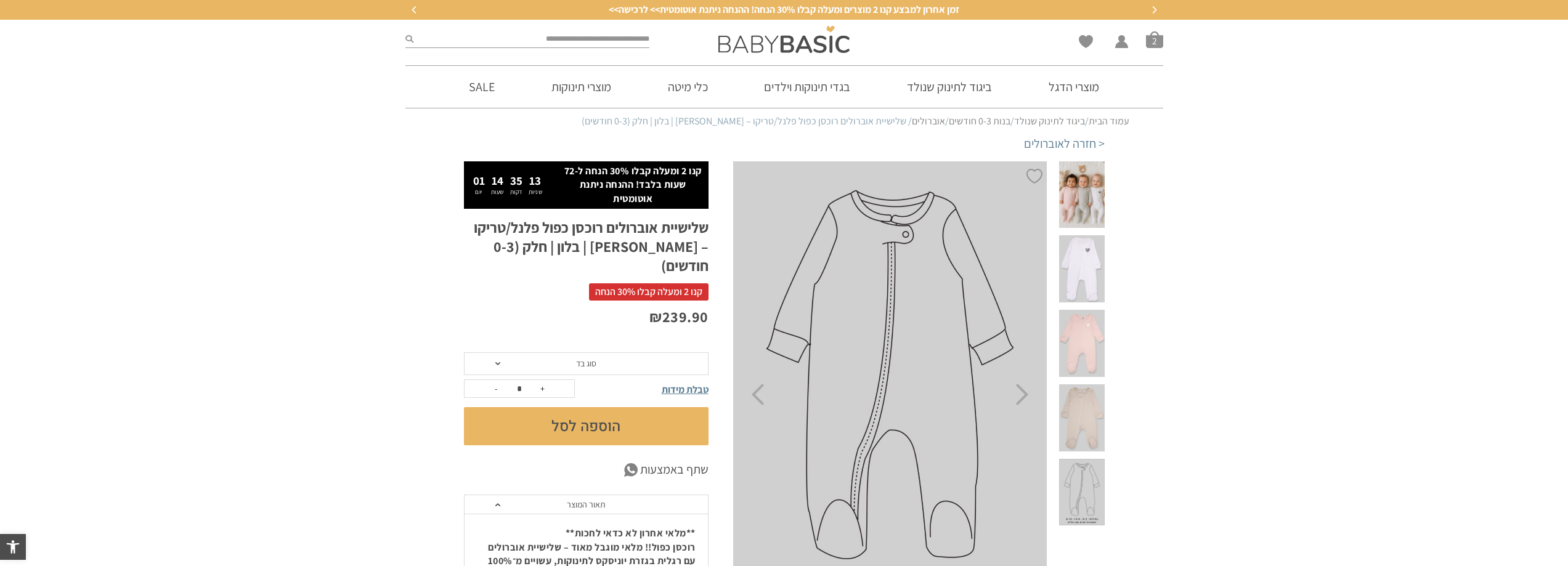
click at [1092, 384] on span at bounding box center [1082, 417] width 45 height 68
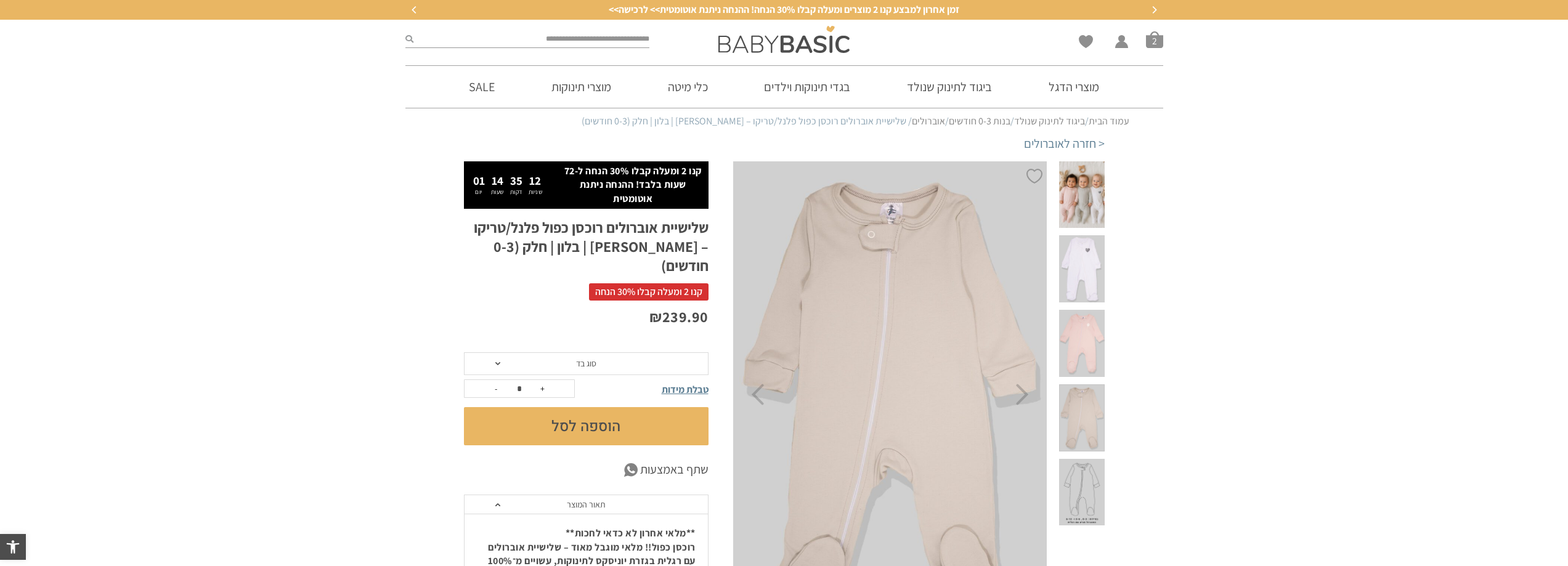
click at [1088, 309] on span at bounding box center [1082, 343] width 45 height 68
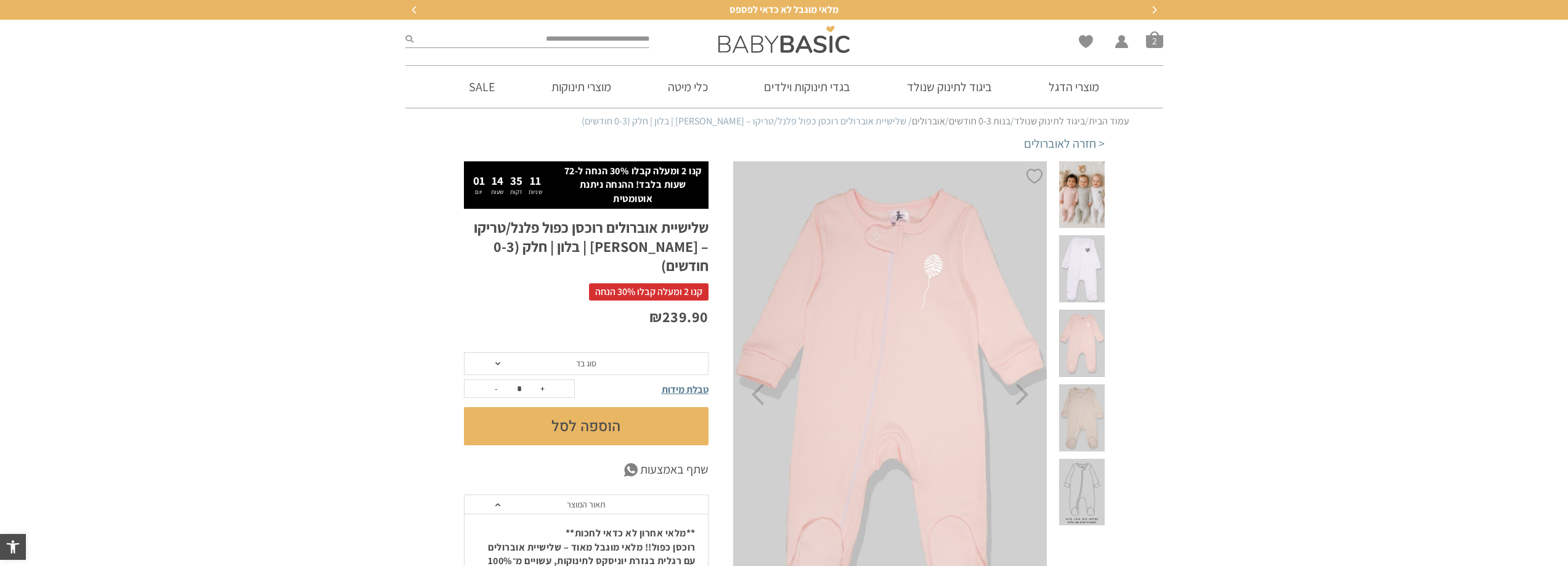
click at [1088, 235] on span at bounding box center [1082, 268] width 45 height 68
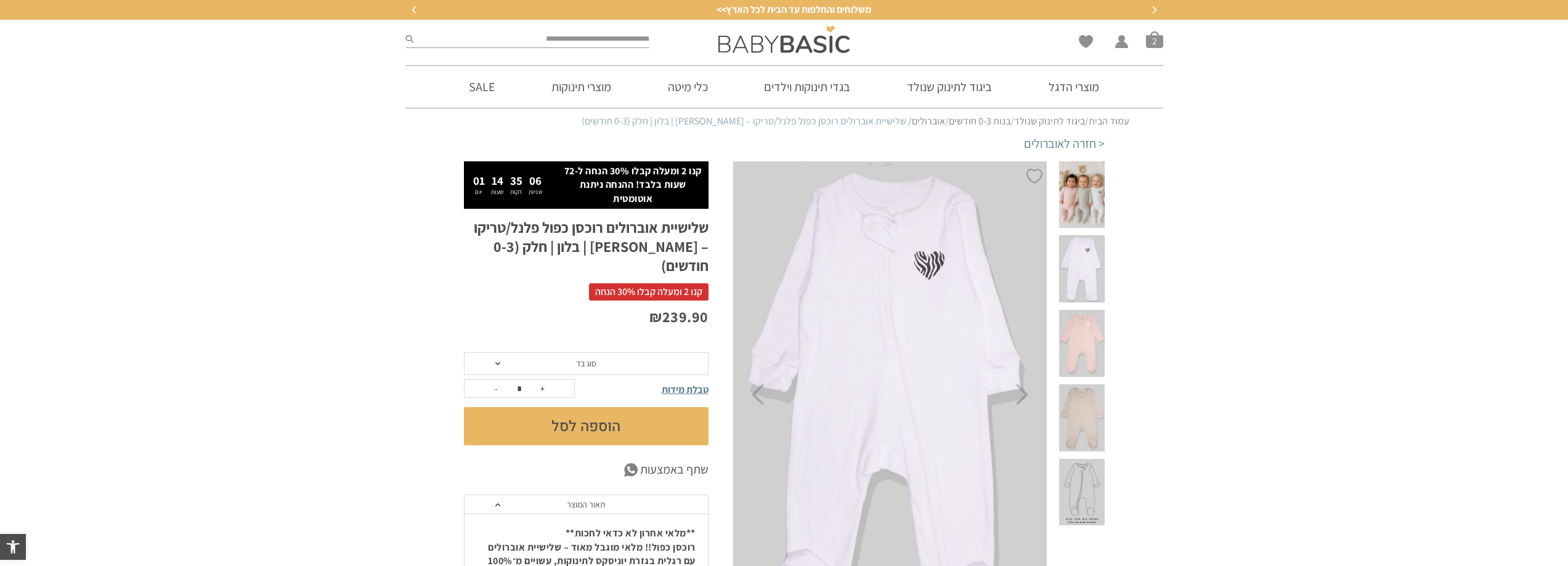
click at [614, 353] on span "סוג בד" at bounding box center [586, 364] width 245 height 24
click at [612, 387] on div "טריקו (עונת מעבר/קיץ)" at bounding box center [586, 392] width 245 height 11
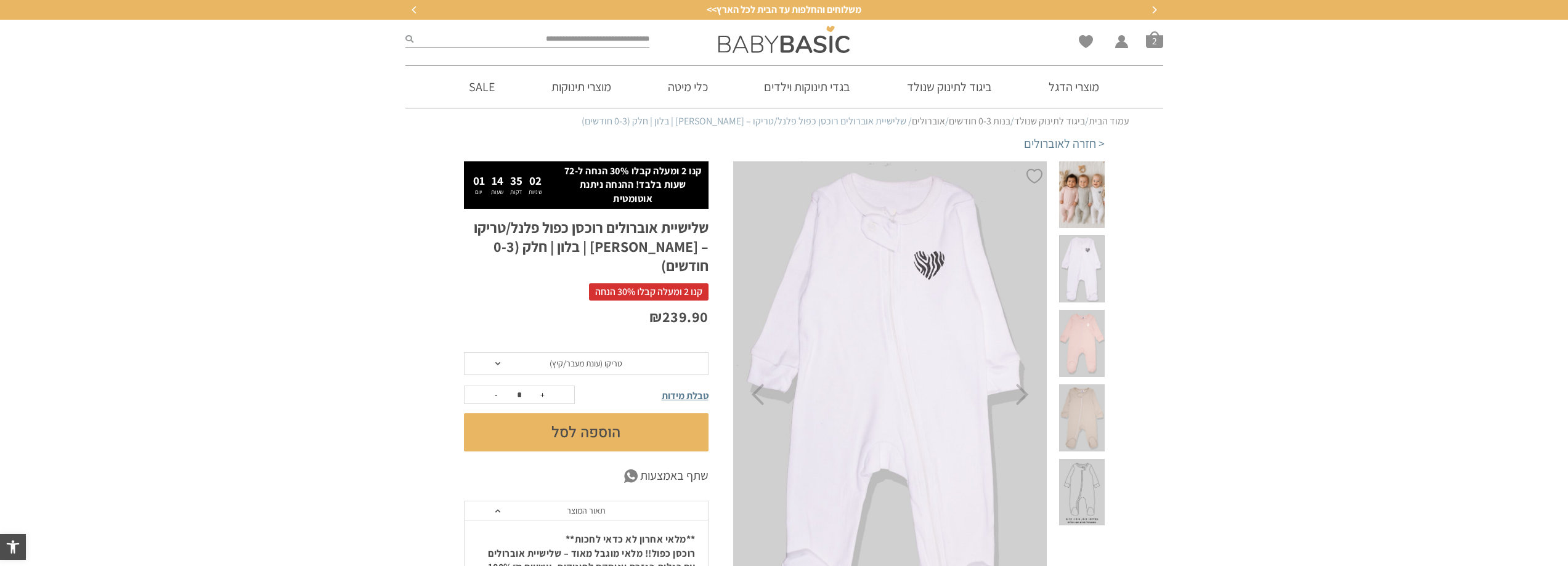
click at [565, 413] on button "הוספה לסל" at bounding box center [586, 432] width 245 height 38
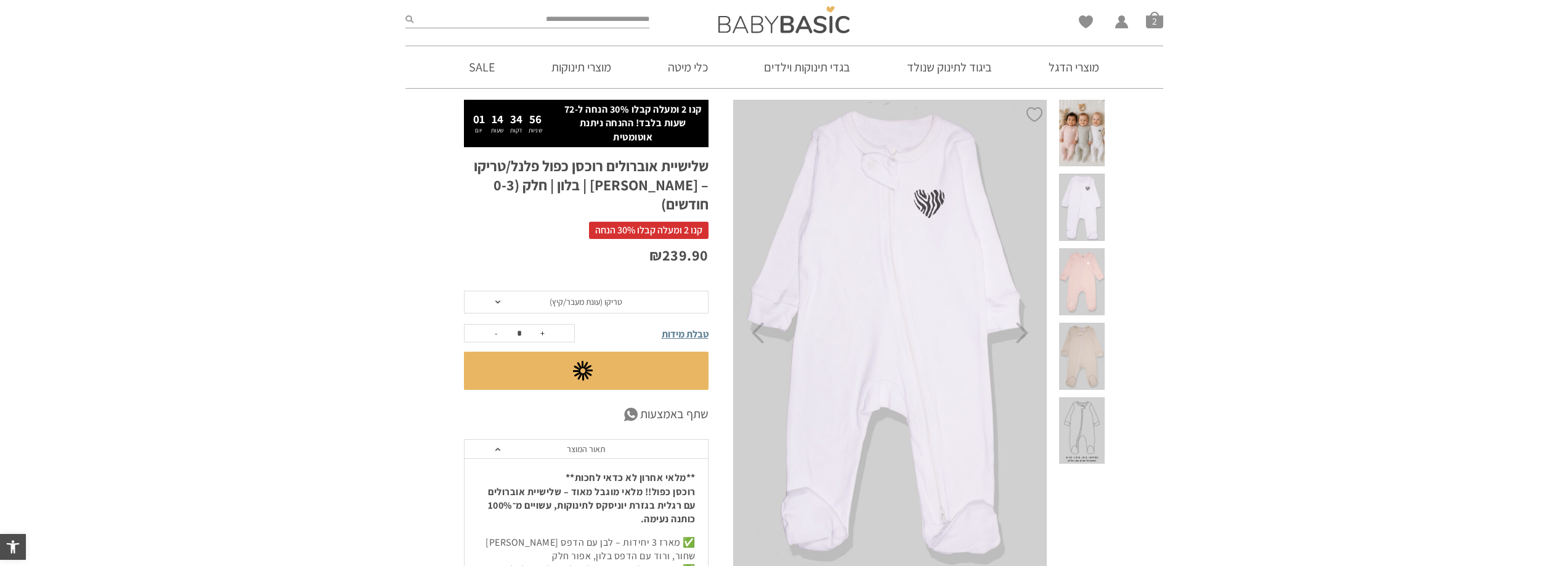
scroll to position [158, 0]
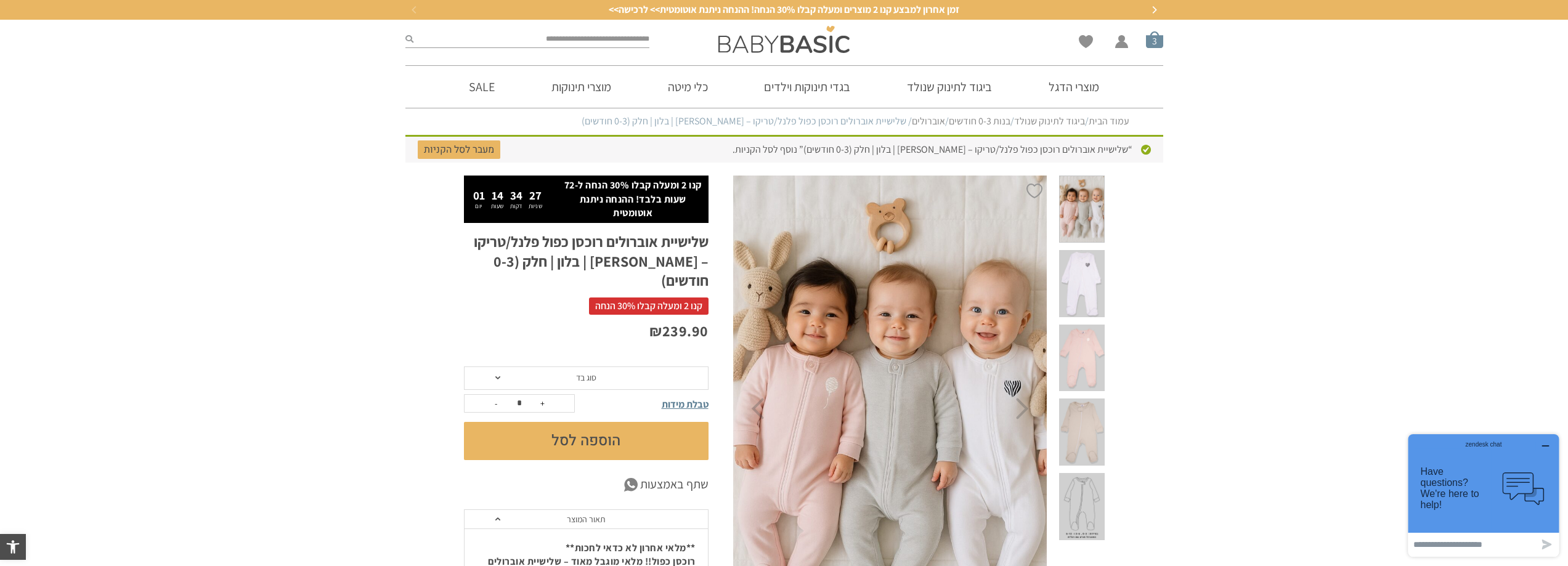
click at [1153, 45] on span "סל קניות" at bounding box center [1154, 39] width 18 height 18
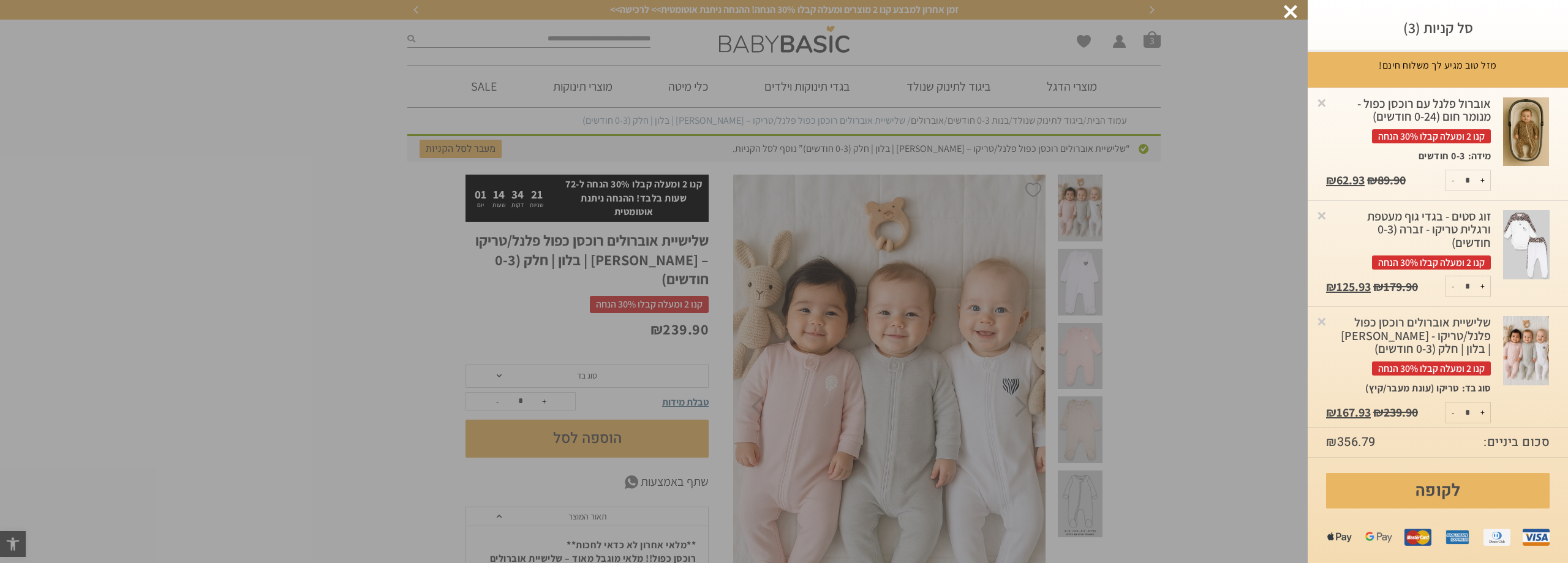
scroll to position [14, 0]
